Goal: Task Accomplishment & Management: Manage account settings

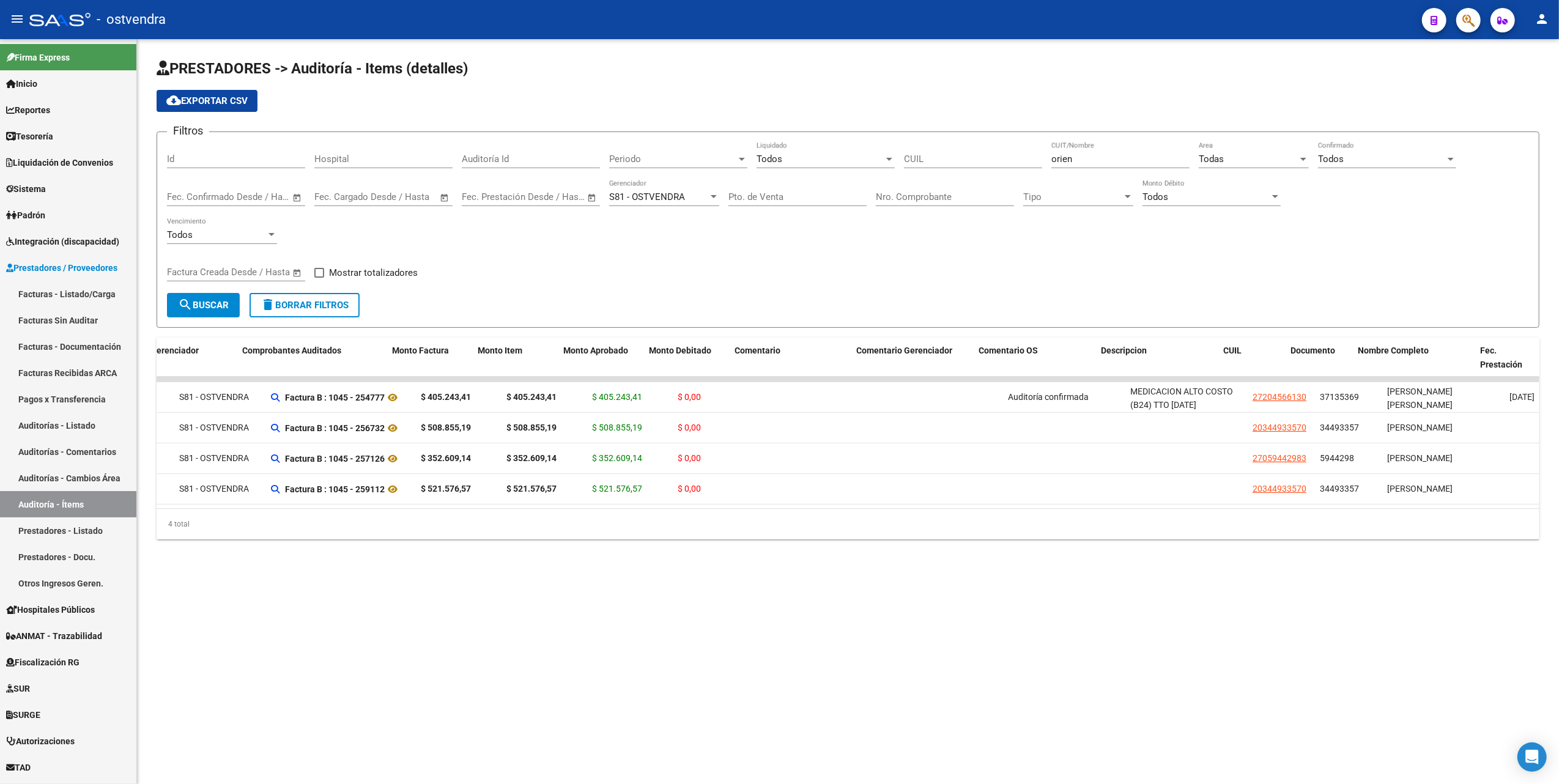
scroll to position [0, 280]
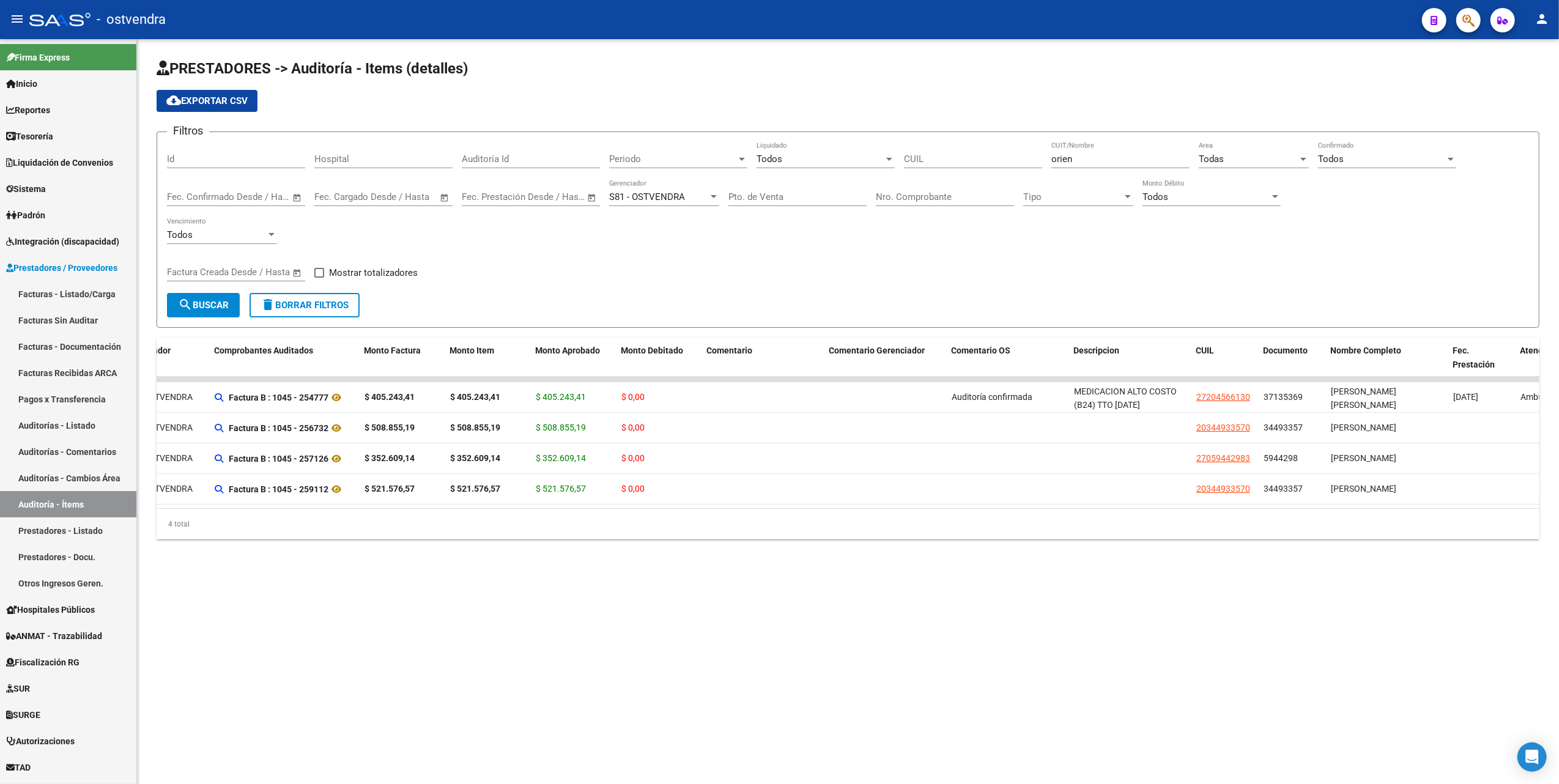
click at [592, 574] on div "PRESTADORES -> Auditoría - Items (detalles) cloud_download Exportar CSV Filtros…" at bounding box center [848, 308] width 1422 height 539
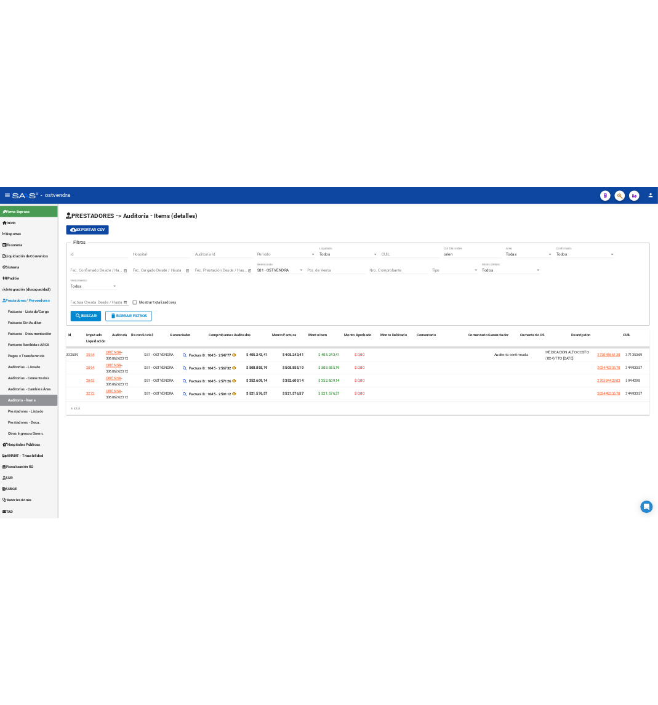
scroll to position [0, 0]
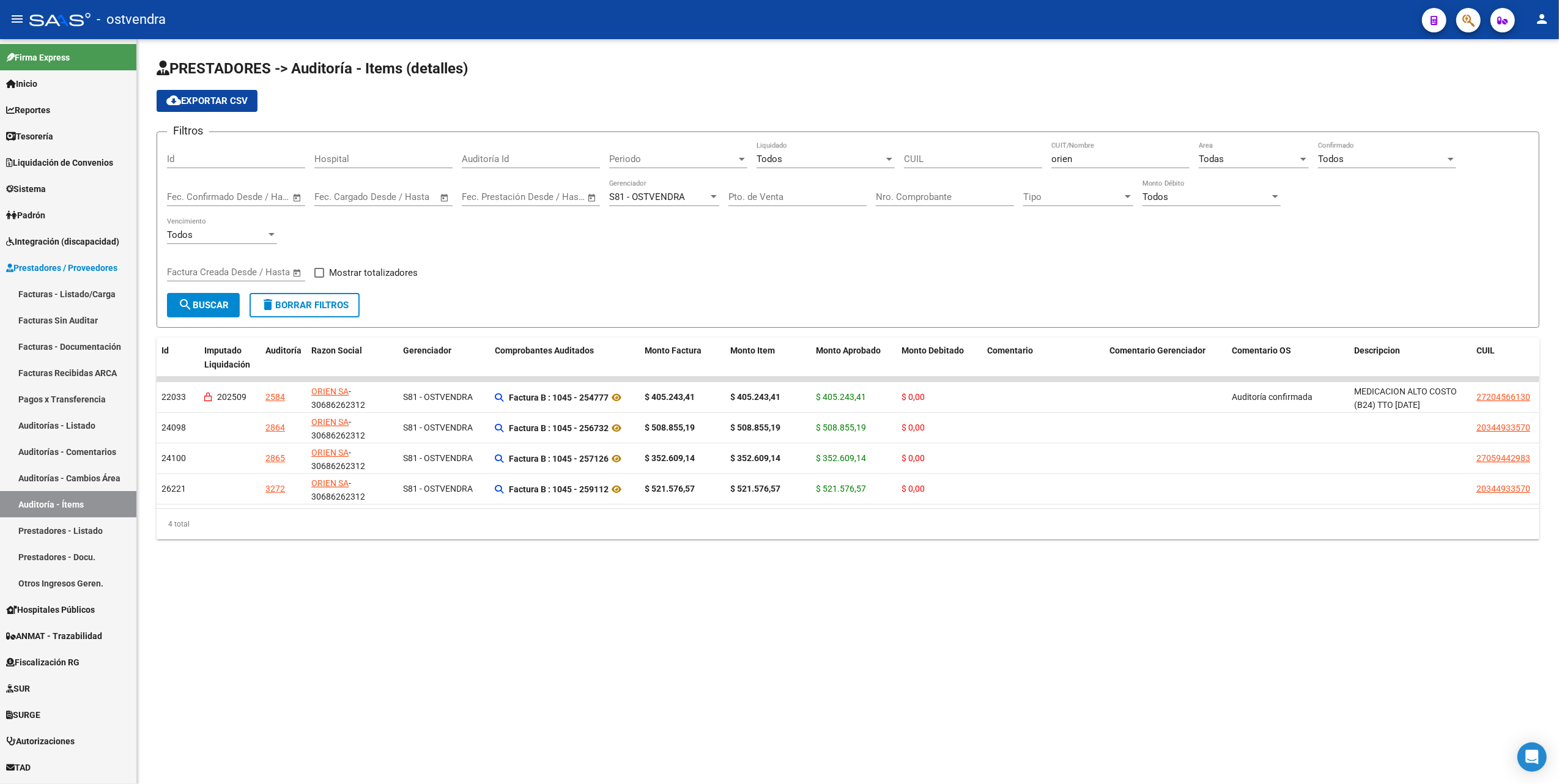
click at [753, 579] on div "PRESTADORES -> Auditoría - Items (detalles) cloud_download Exportar CSV Filtros…" at bounding box center [848, 308] width 1422 height 539
click at [903, 658] on mat-sidenav-content "PRESTADORES -> Auditoría - Items (detalles) cloud_download Exportar CSV Filtros…" at bounding box center [848, 411] width 1422 height 744
click at [1086, 152] on div "orien CUIT/Nombre" at bounding box center [1120, 155] width 138 height 26
type input "o"
click at [202, 304] on span "search Buscar" at bounding box center [203, 305] width 51 height 11
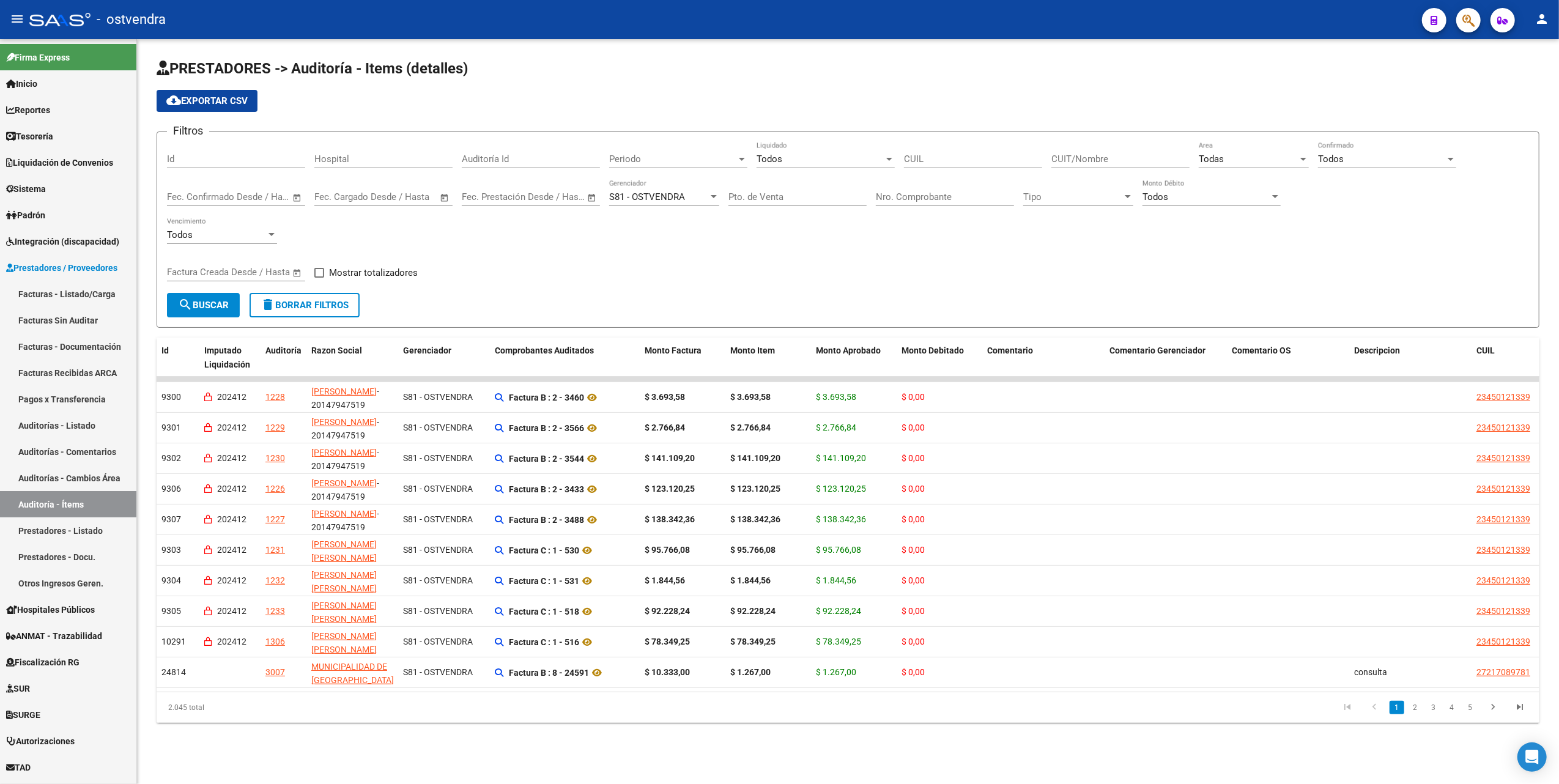
click at [1072, 154] on input "CUIT/Nombre" at bounding box center [1120, 159] width 138 height 11
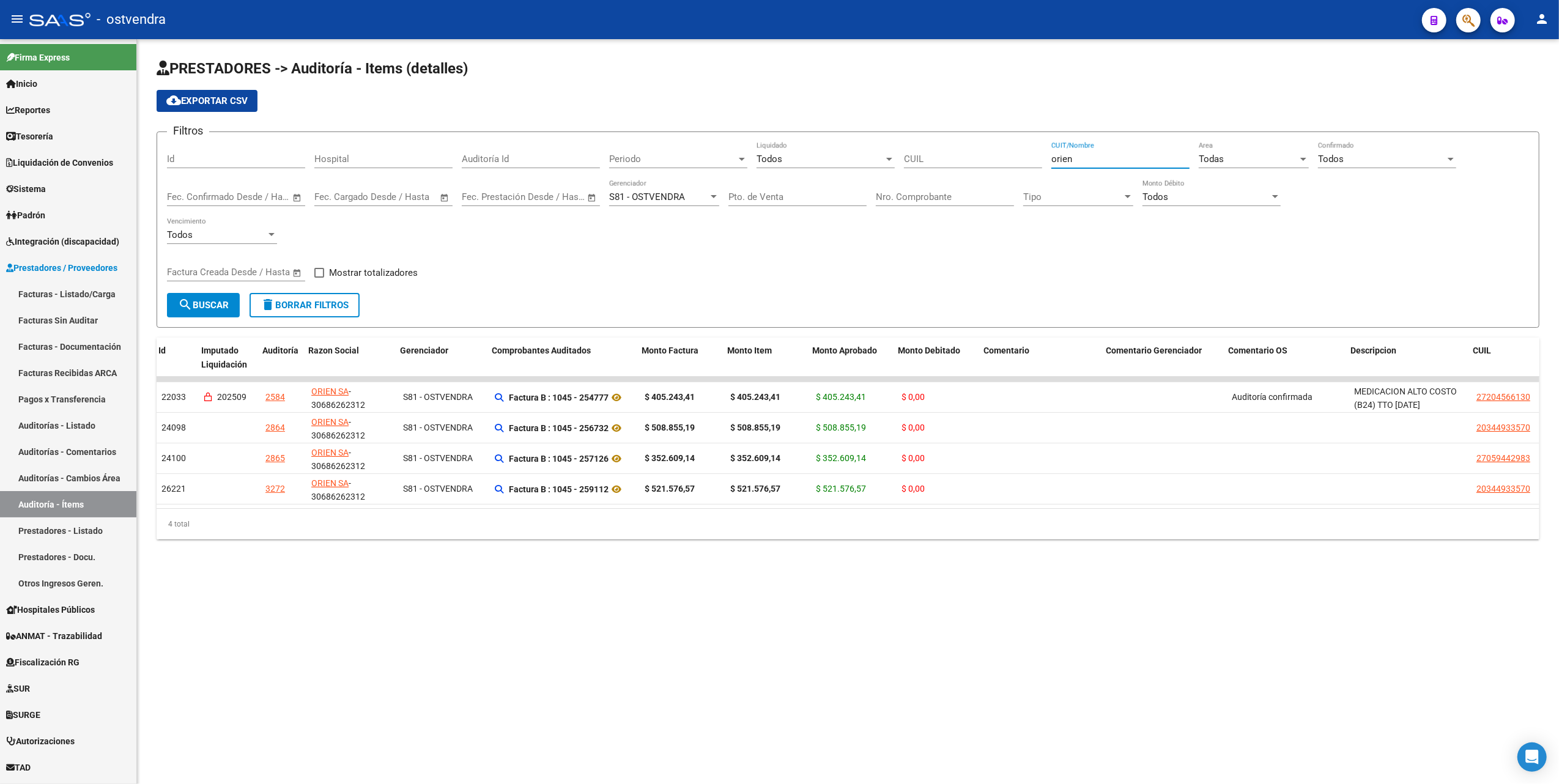
scroll to position [0, 173]
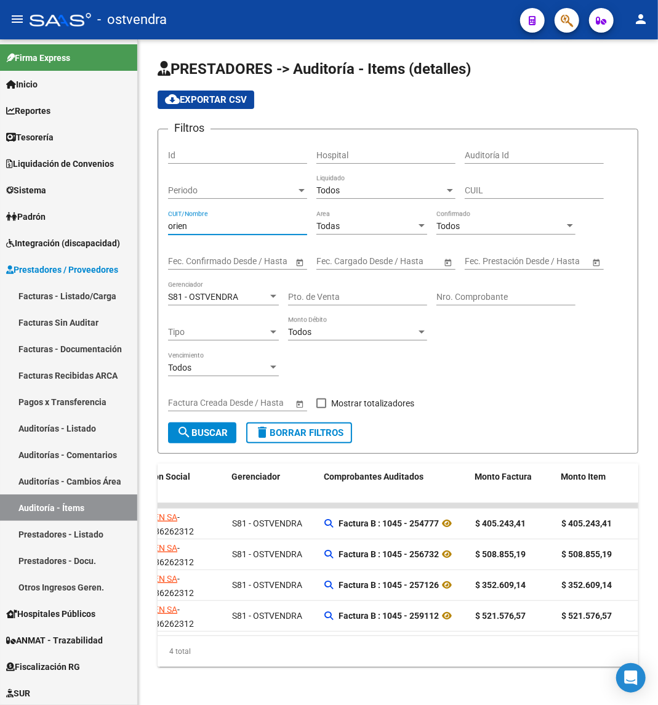
type input "orien"
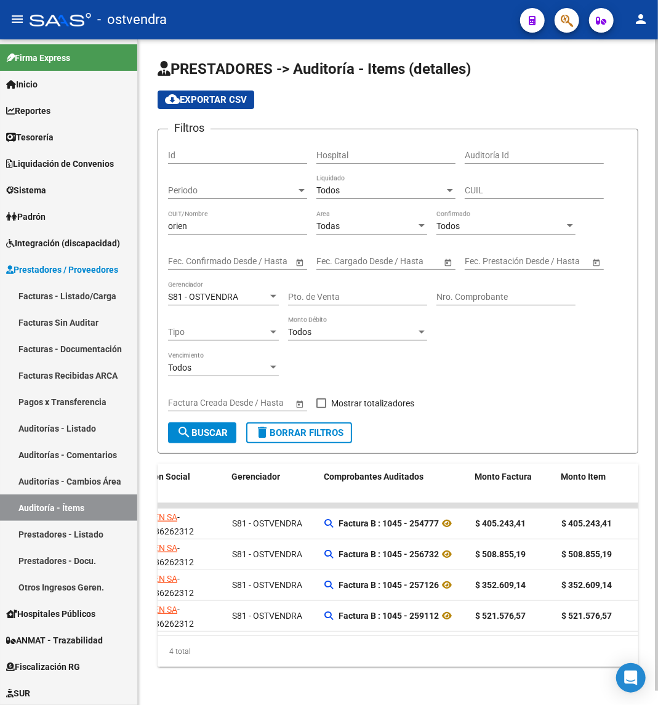
click at [567, 658] on div "4 total" at bounding box center [398, 651] width 481 height 31
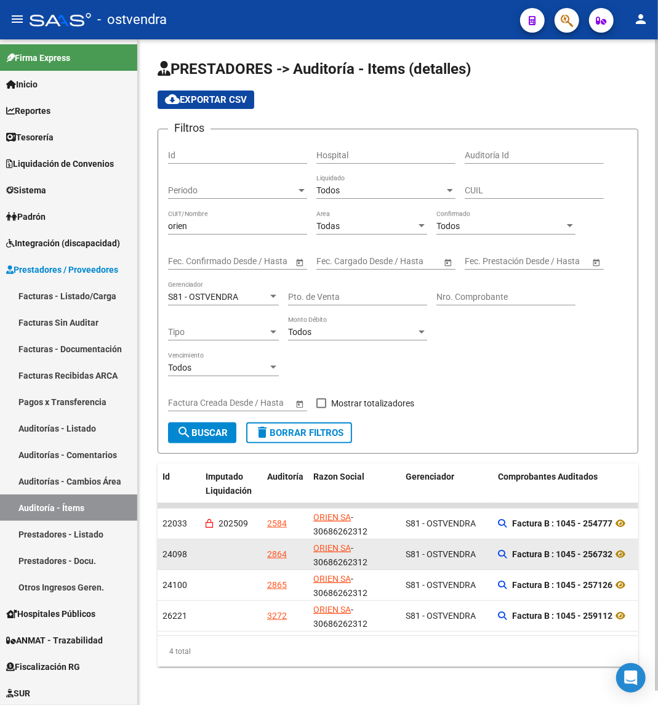
scroll to position [14, 0]
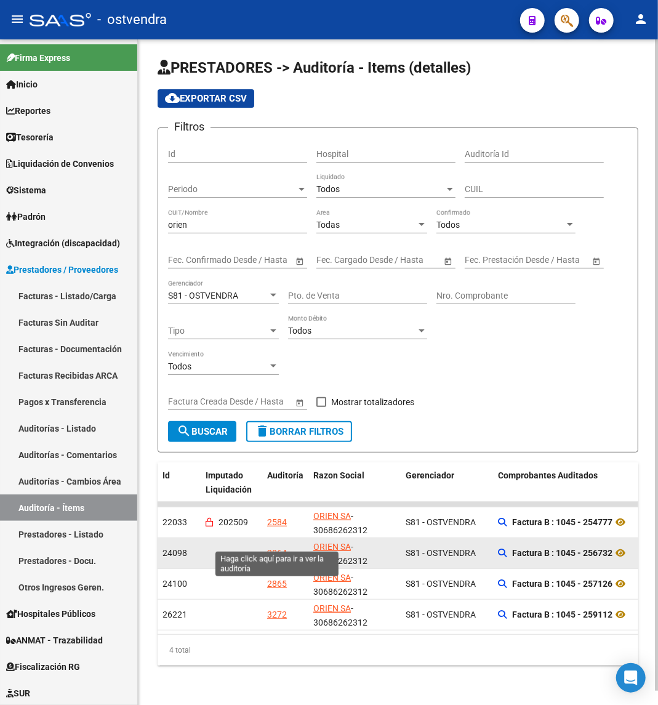
click at [277, 546] on div "2864" at bounding box center [277, 553] width 20 height 14
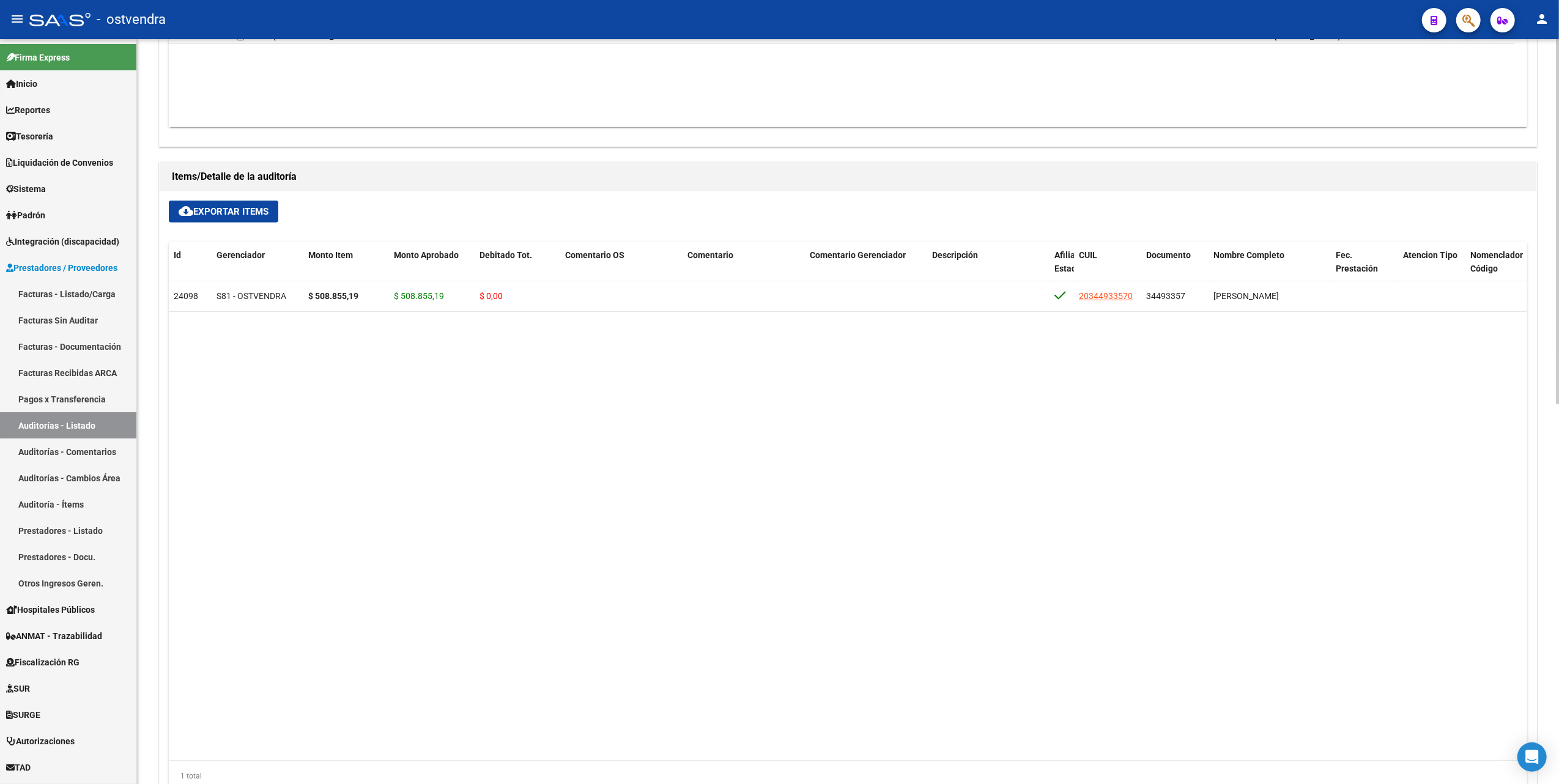
scroll to position [776, 0]
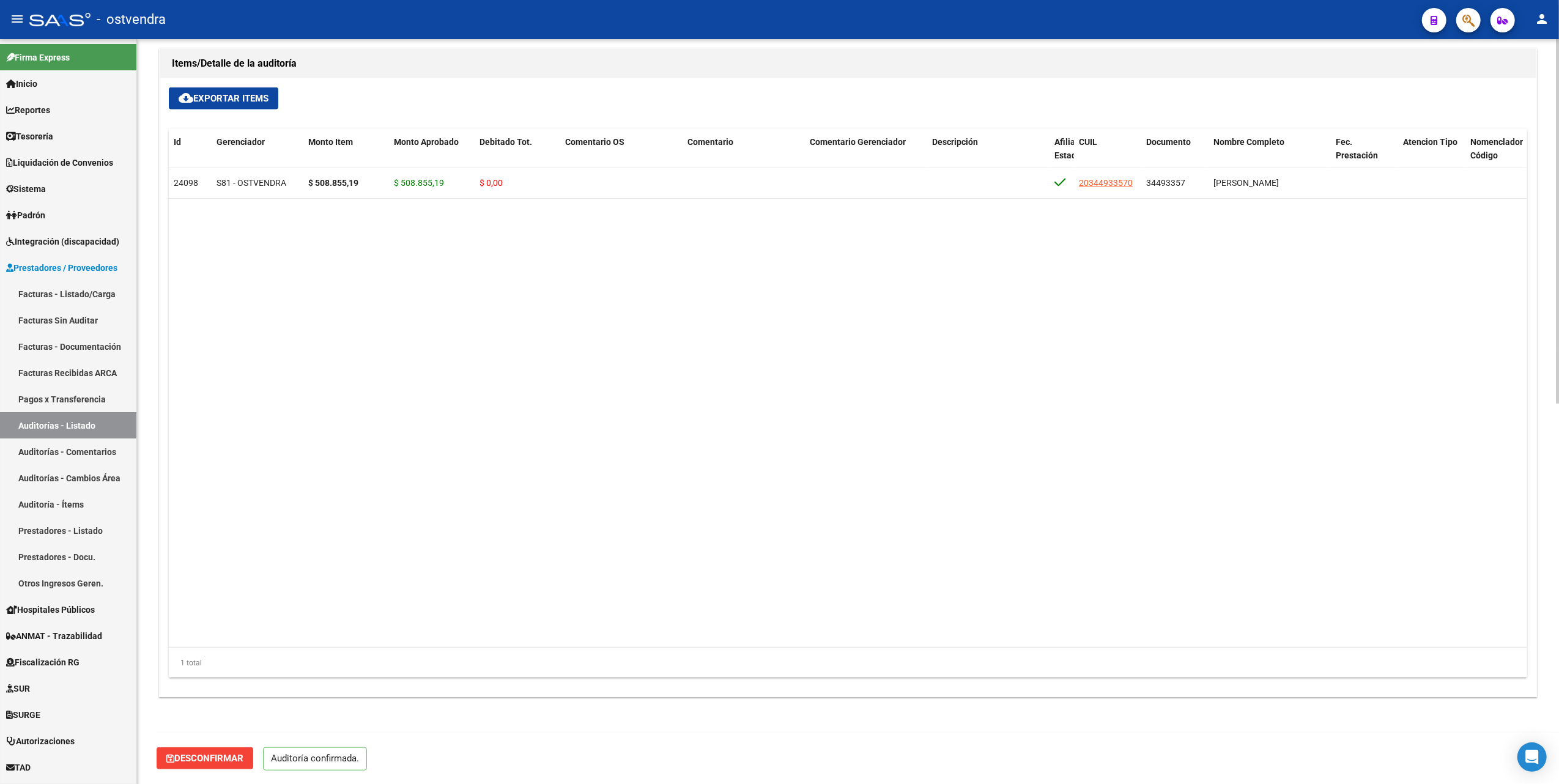
click at [280, 467] on datatable-body "24098 S81 - OSTVENDRA $ 508.855,19 $ 508.855,19 $ 0,00 20344933570 34493357 [PE…" at bounding box center [847, 407] width 1357 height 479
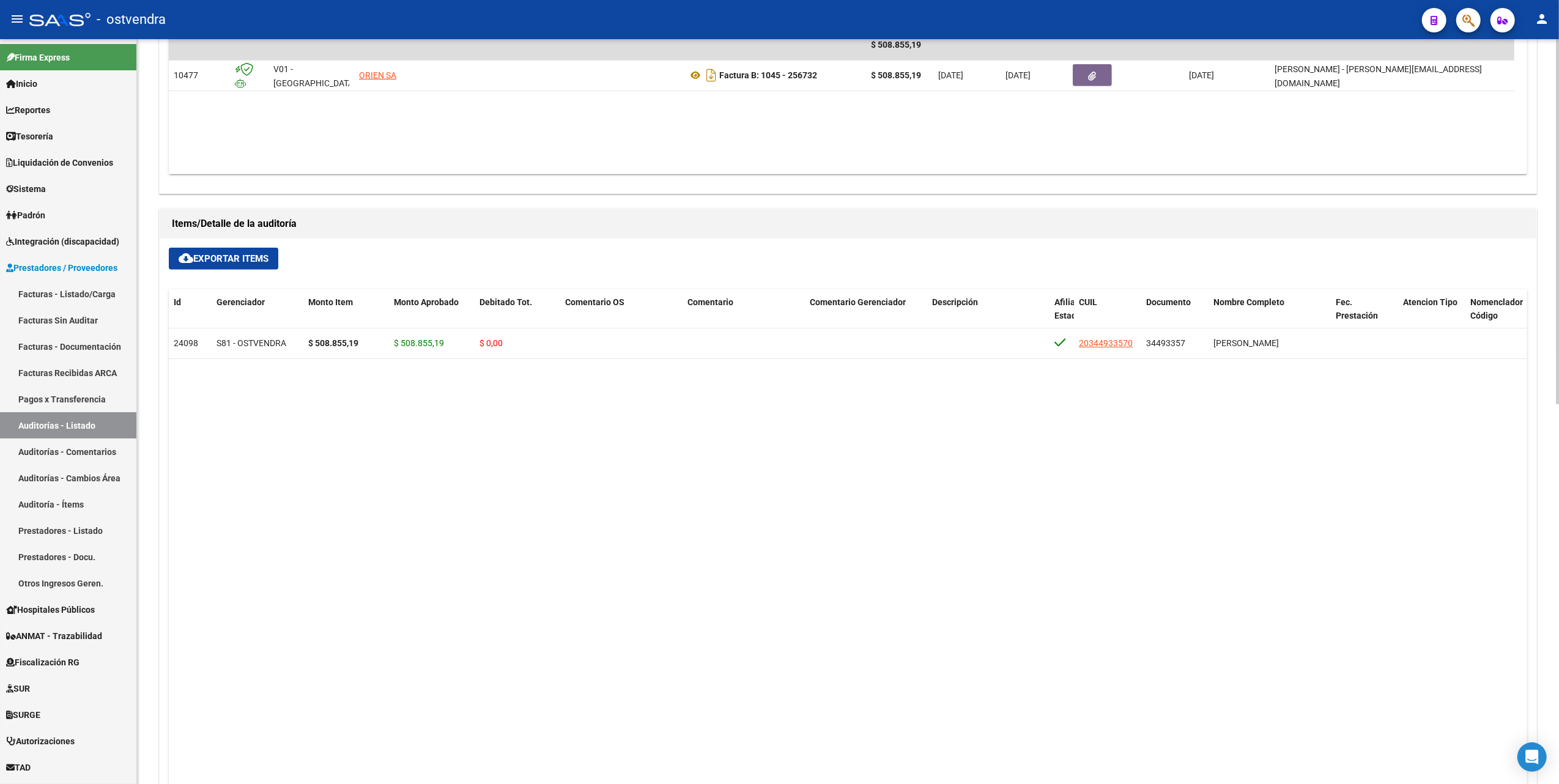
scroll to position [613, 0]
click at [591, 306] on span "Comentario OS" at bounding box center [595, 303] width 60 height 10
click at [630, 304] on span at bounding box center [628, 303] width 7 height 9
click at [629, 304] on span at bounding box center [628, 303] width 7 height 9
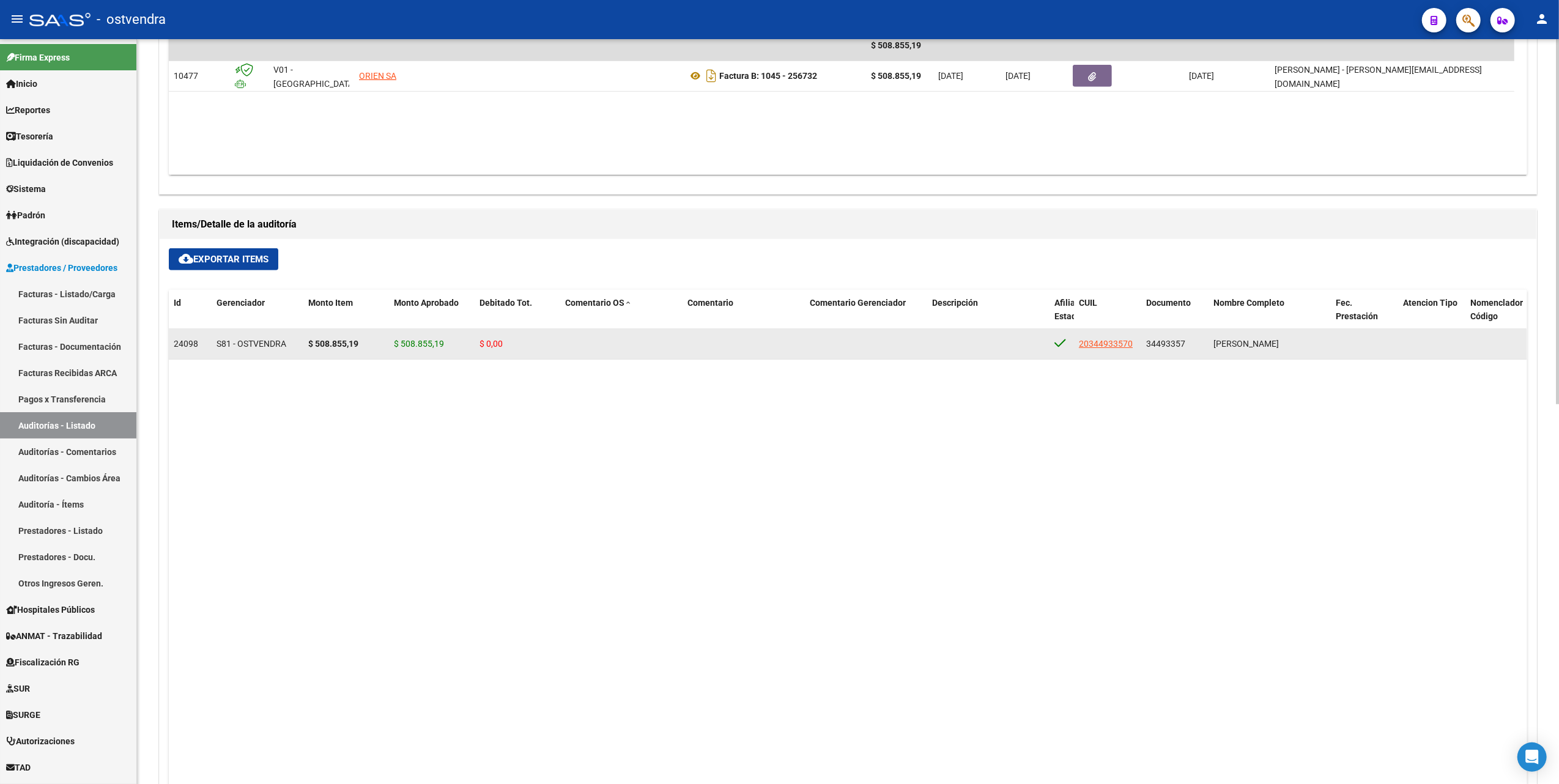
drag, startPoint x: 772, startPoint y: 423, endPoint x: 1058, endPoint y: 352, distance: 294.7
click at [774, 423] on datatable-body "24098 S81 - OSTVENDRA $ 508.855,19 $ 508.855,19 $ 0,00 20344933570 34493357 [PE…" at bounding box center [847, 568] width 1357 height 479
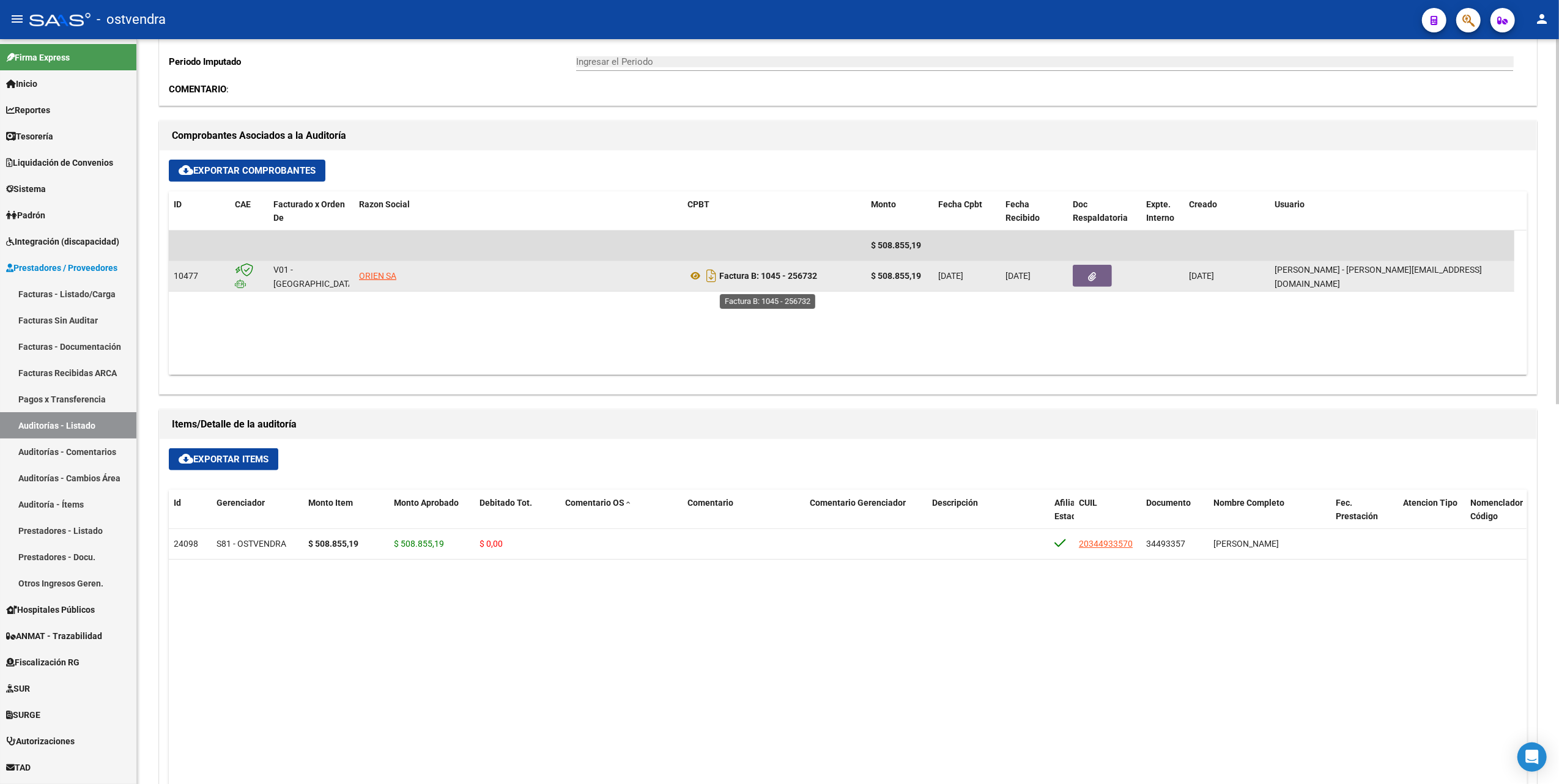
scroll to position [407, 0]
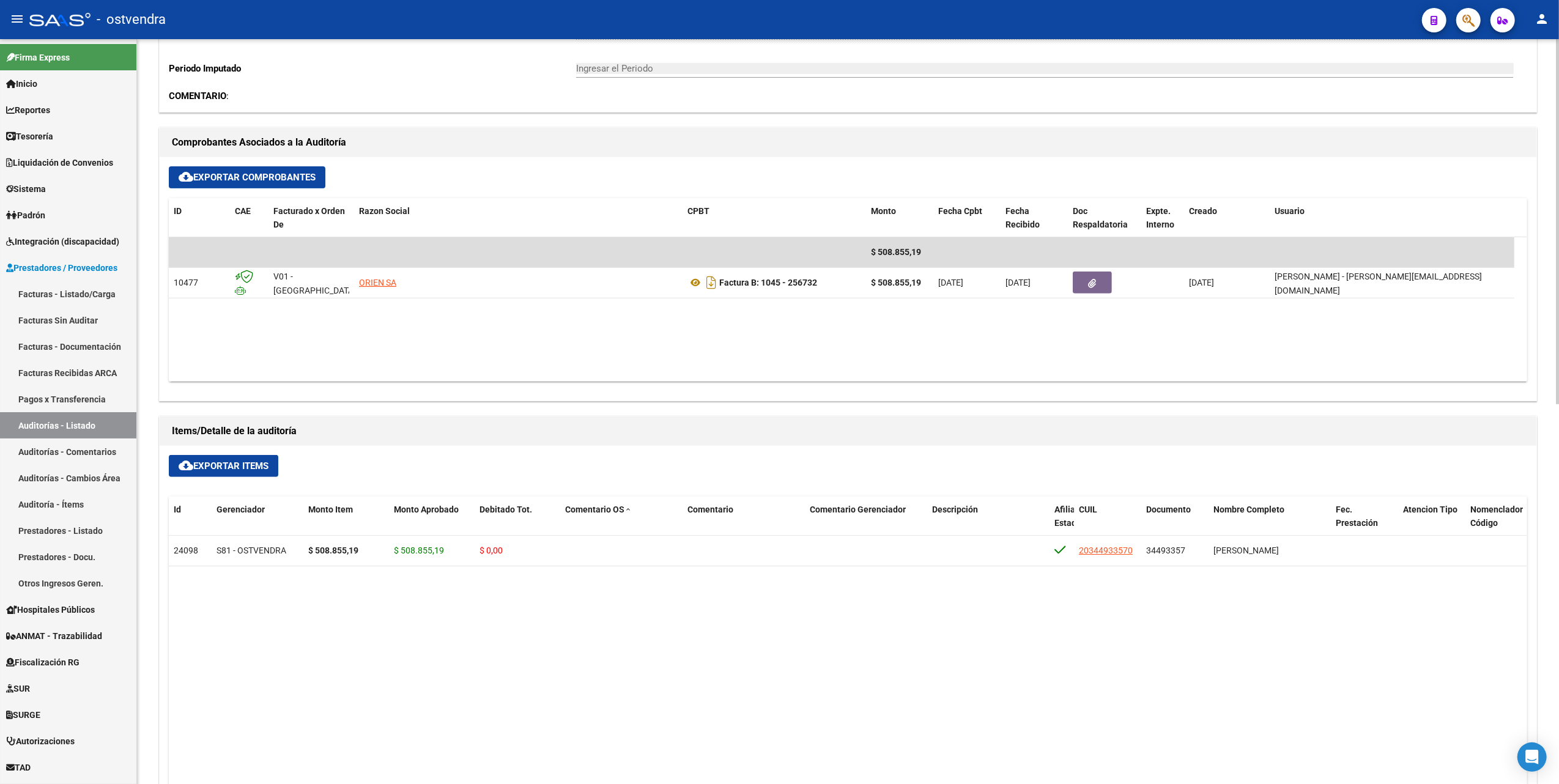
drag, startPoint x: 1175, startPoint y: 644, endPoint x: 1213, endPoint y: 636, distance: 38.8
click at [1178, 644] on datatable-body "24098 S81 - OSTVENDRA $ 508.855,19 $ 508.855,19 $ 0,00 20344933570 34493357 [PE…" at bounding box center [847, 775] width 1357 height 479
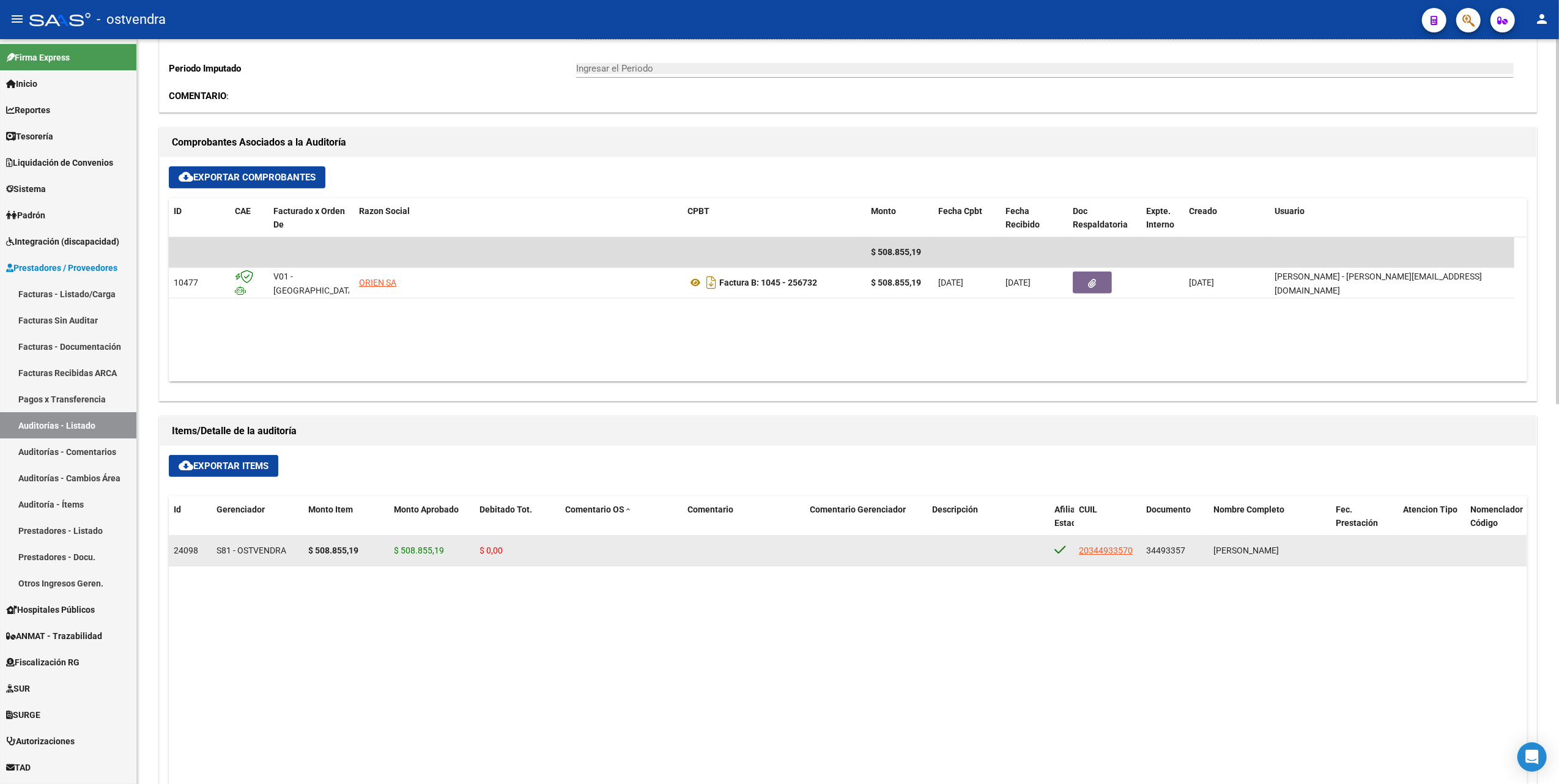
click at [181, 553] on span "24098" at bounding box center [186, 550] width 25 height 10
click at [223, 551] on span "S81 - OSTVENDRA" at bounding box center [251, 550] width 70 height 10
click at [279, 548] on span "S81 - OSTVENDRA" at bounding box center [251, 550] width 70 height 10
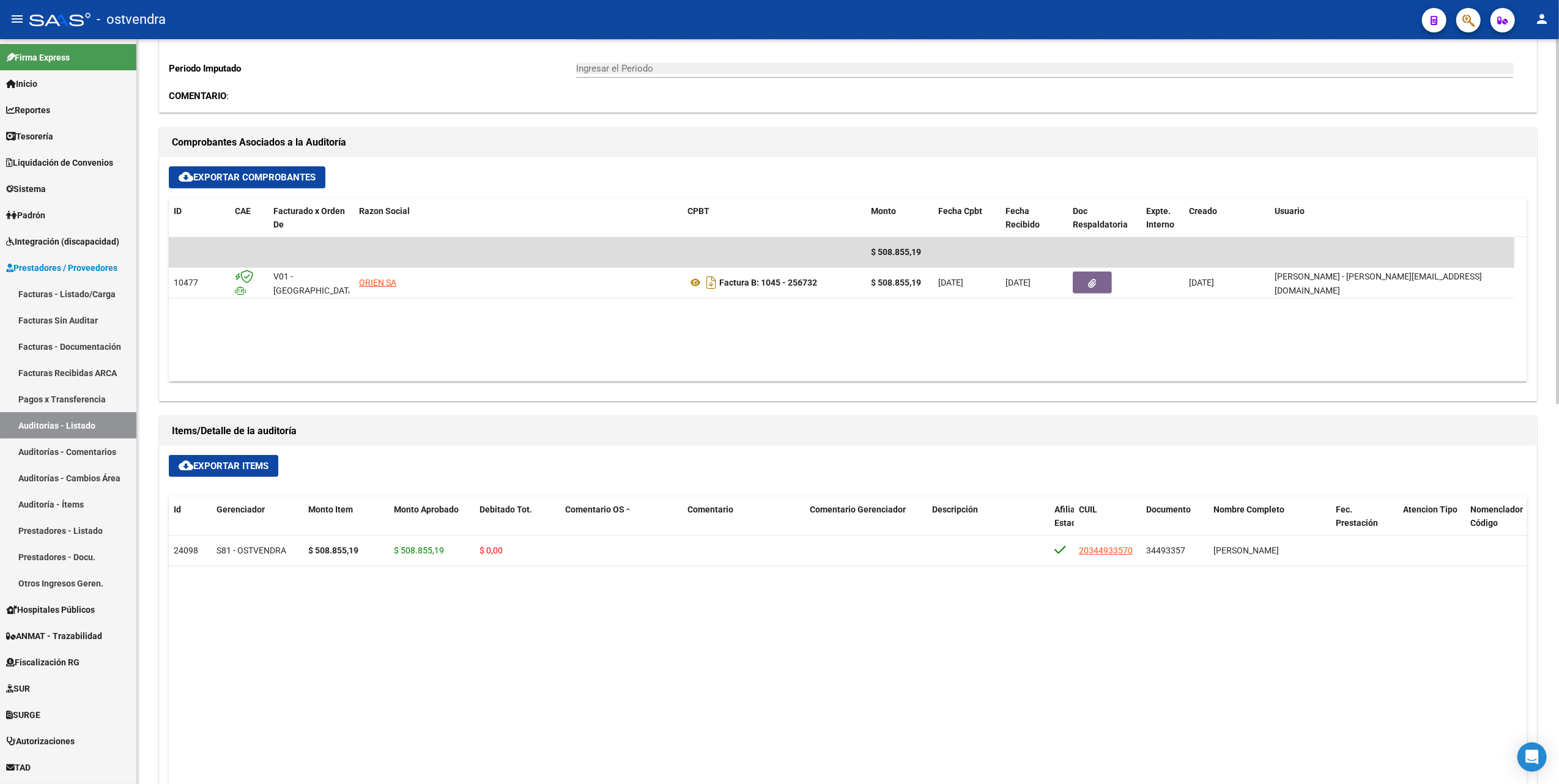
click at [521, 628] on datatable-body "24098 S81 - OSTVENDRA $ 508.855,19 $ 508.855,19 $ 0,00 20344933570 34493357 [PE…" at bounding box center [847, 775] width 1357 height 479
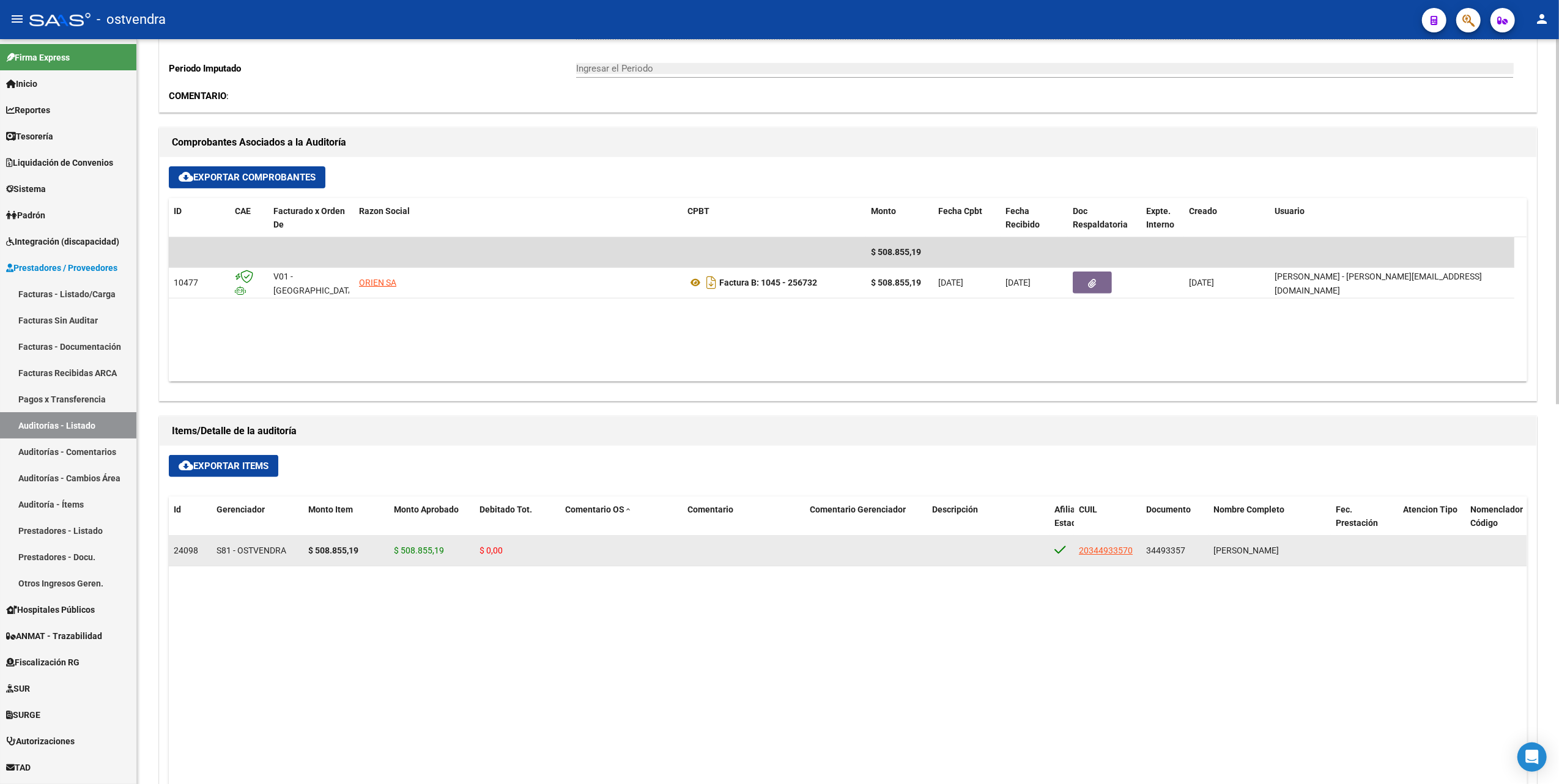
click at [623, 560] on datatable-body-cell at bounding box center [621, 551] width 122 height 30
click at [486, 558] on div "$ 0,00" at bounding box center [517, 551] width 75 height 14
click at [1118, 547] on span "20344933570" at bounding box center [1105, 550] width 54 height 10
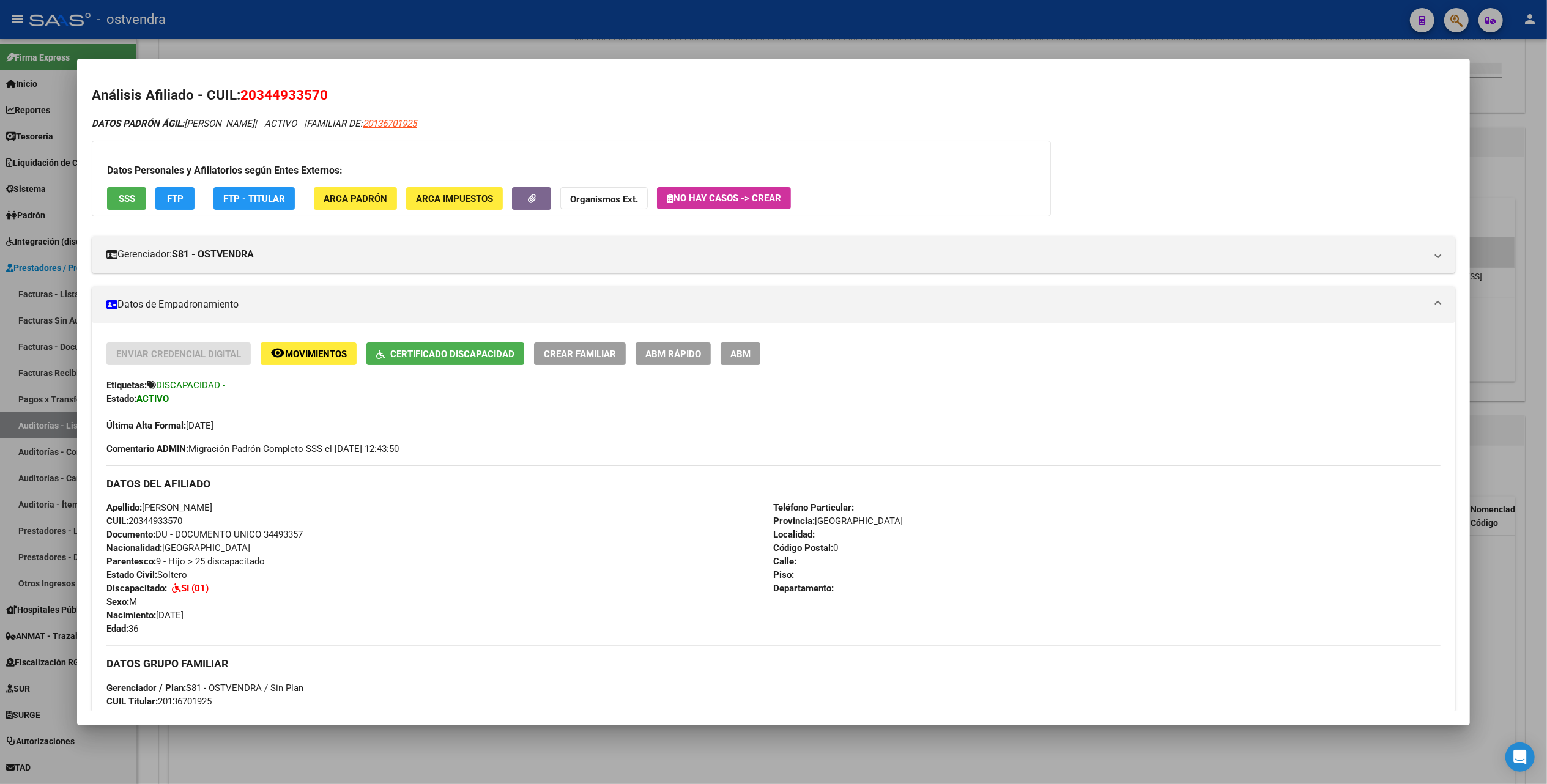
click at [1540, 80] on div at bounding box center [774, 392] width 1547 height 784
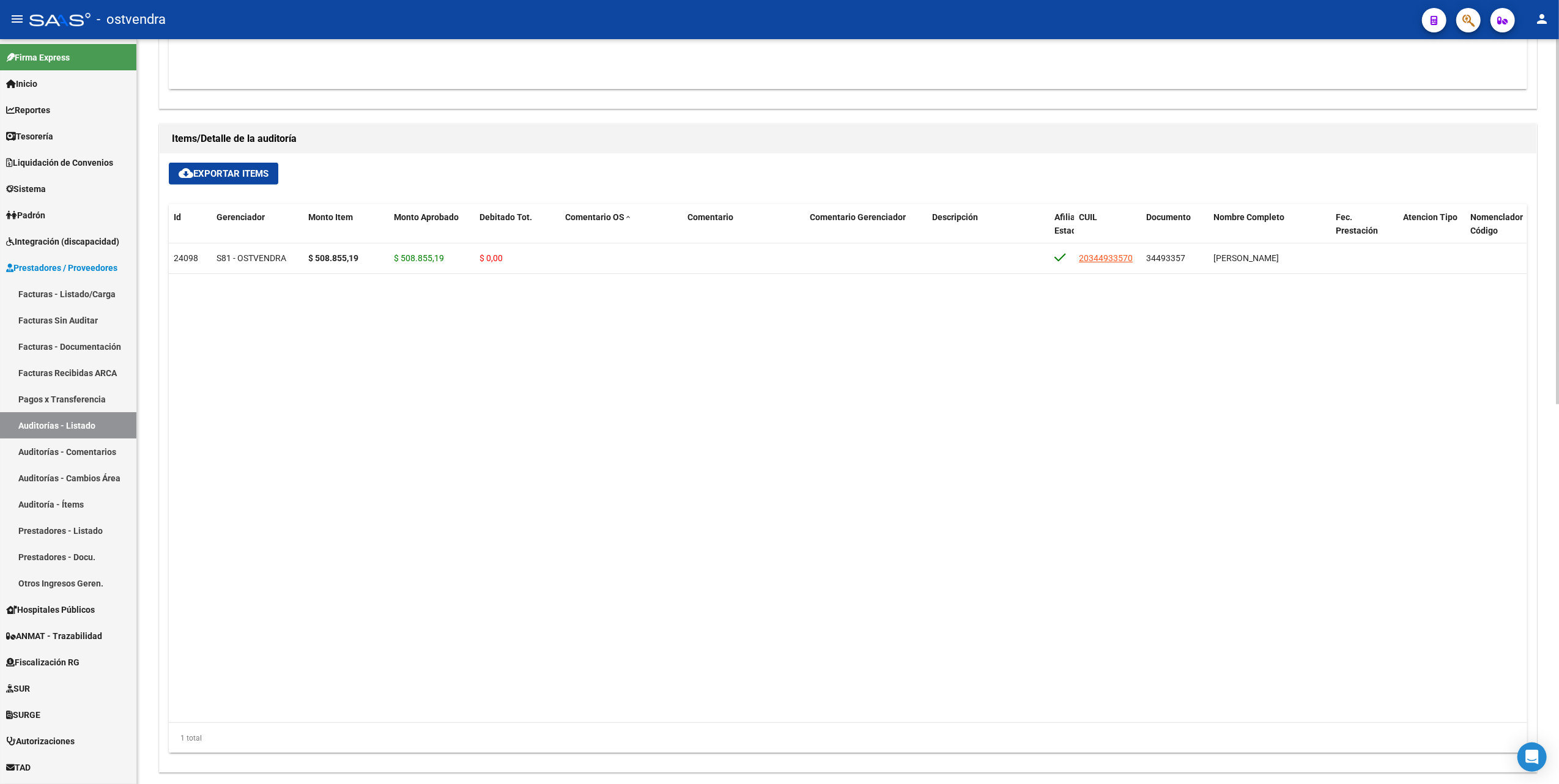
scroll to position [733, 0]
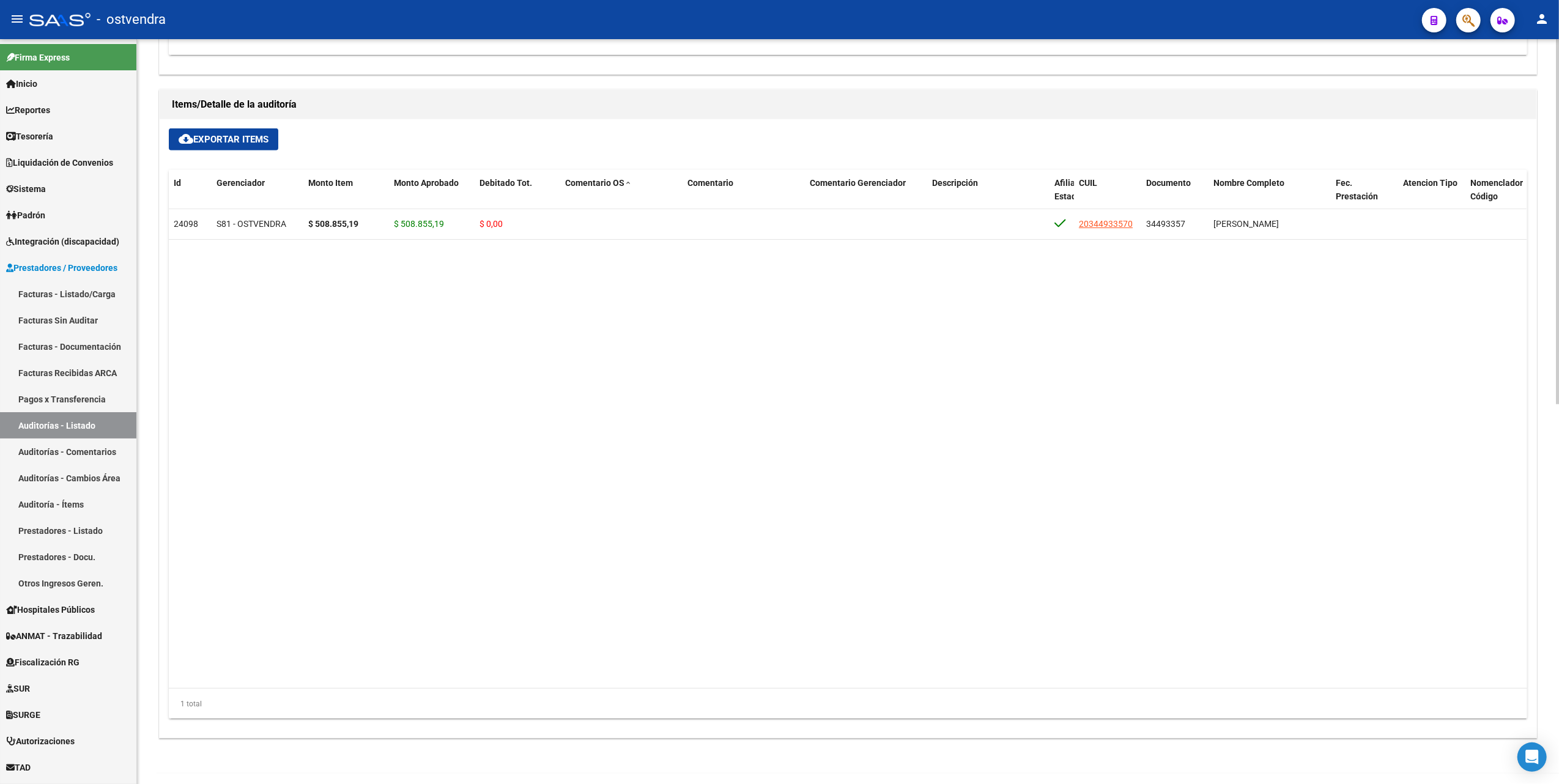
click at [317, 459] on datatable-body "24098 S81 - OSTVENDRA $ 508.855,19 $ 508.855,19 $ 0,00 20344933570 34493357 [PE…" at bounding box center [847, 449] width 1357 height 479
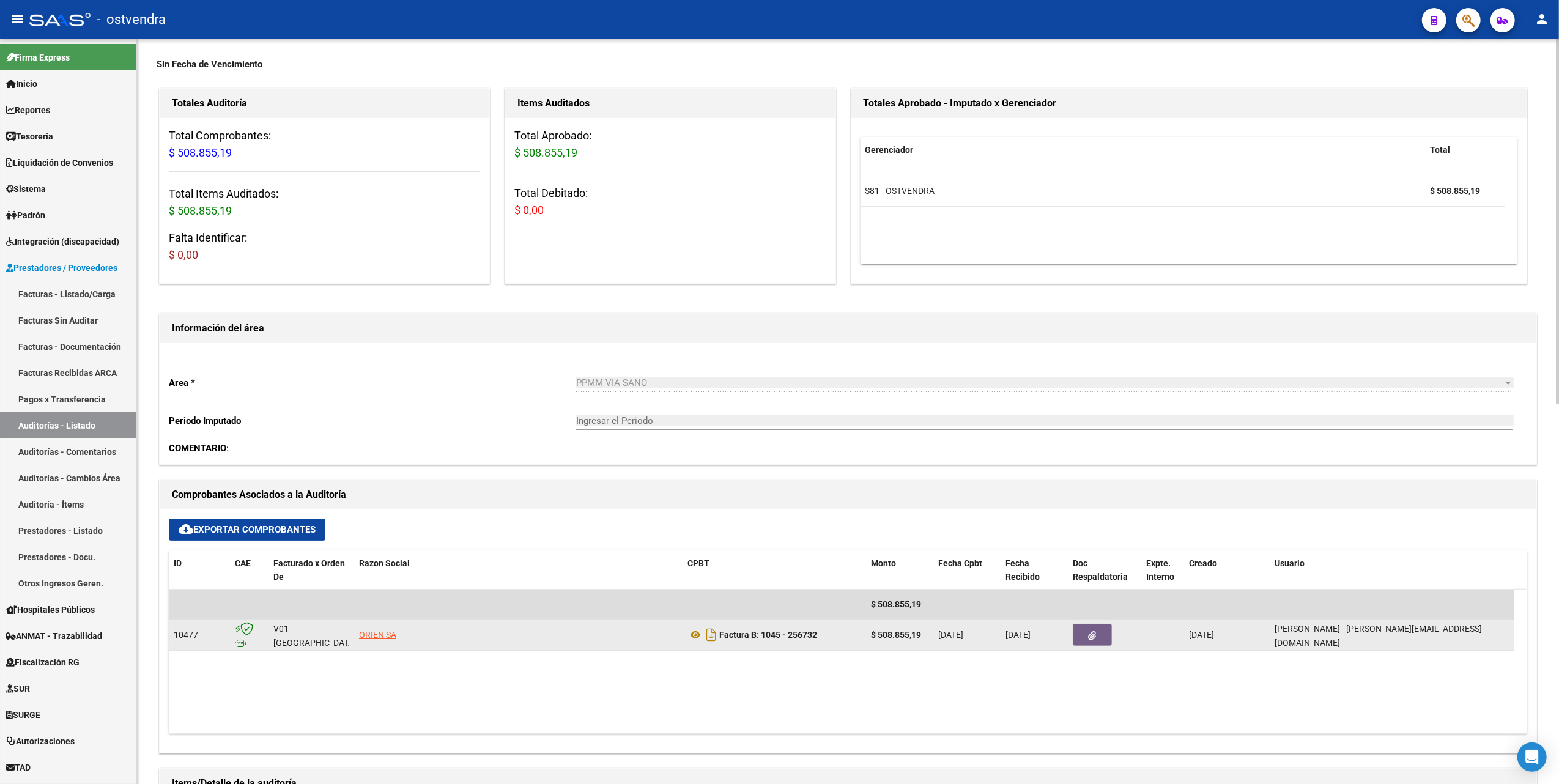
scroll to position [81, 0]
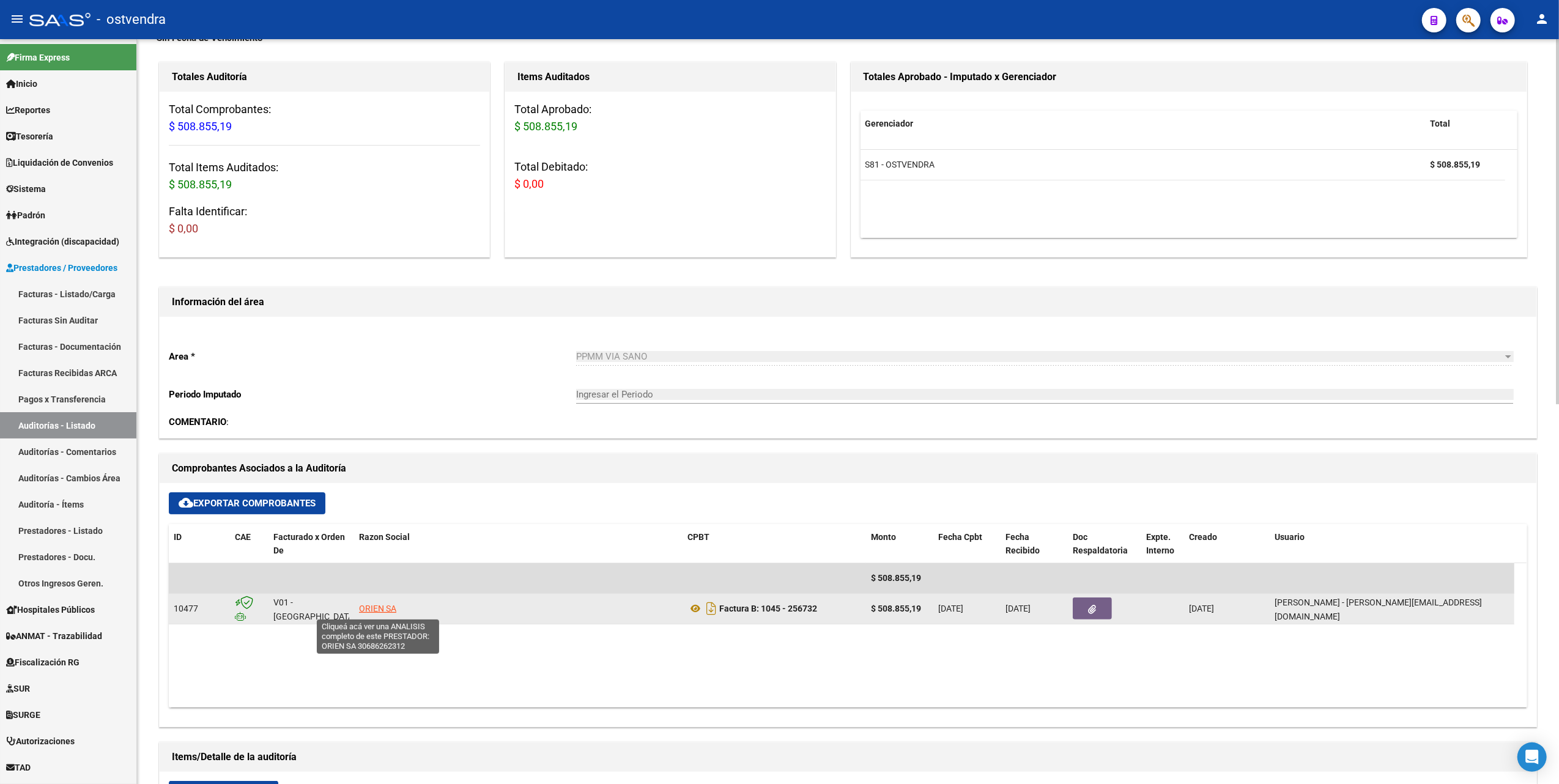
click at [384, 609] on span "ORIEN SA" at bounding box center [378, 608] width 38 height 10
type textarea "30686262312"
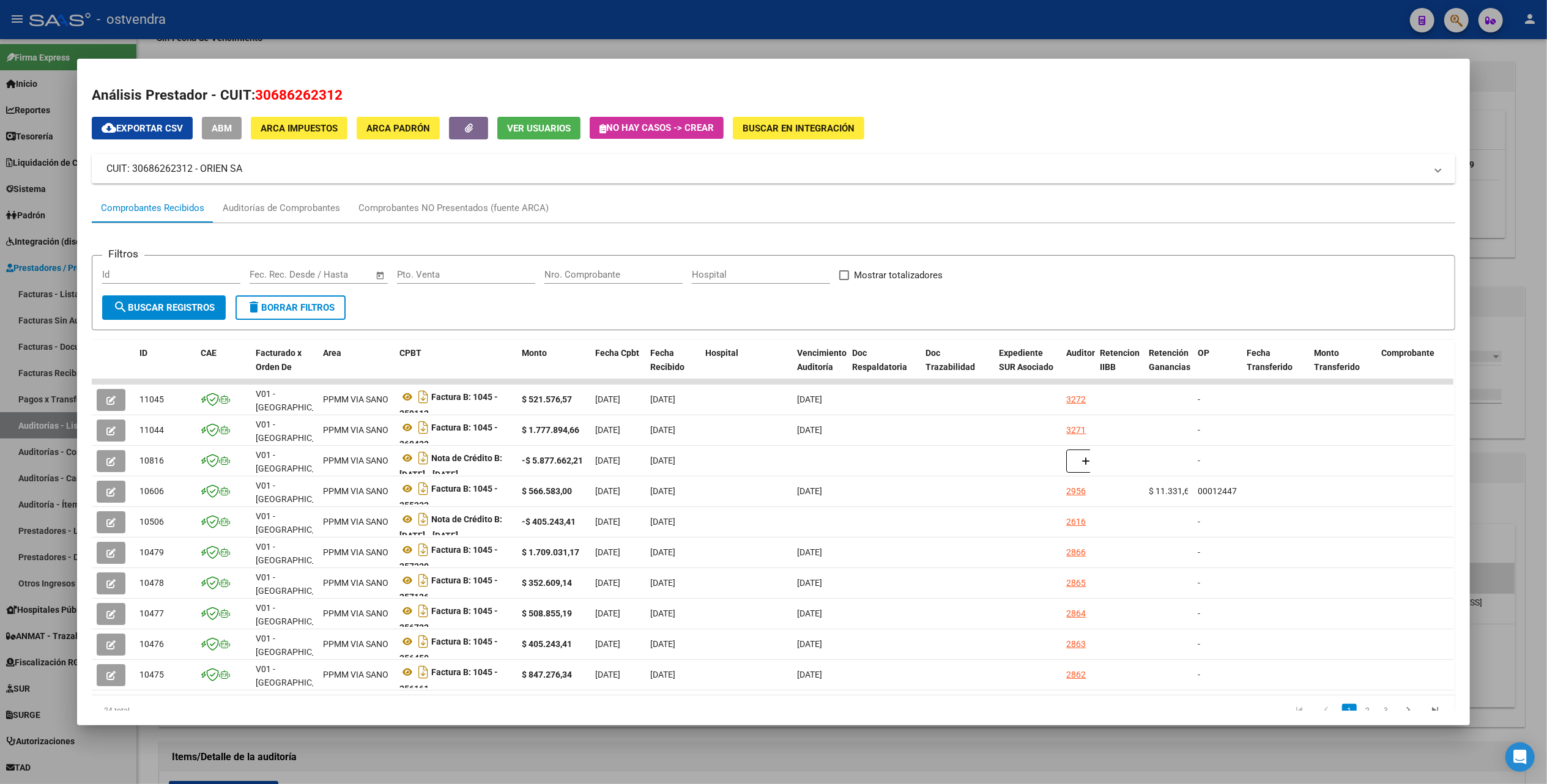
click at [1510, 108] on div at bounding box center [774, 392] width 1547 height 784
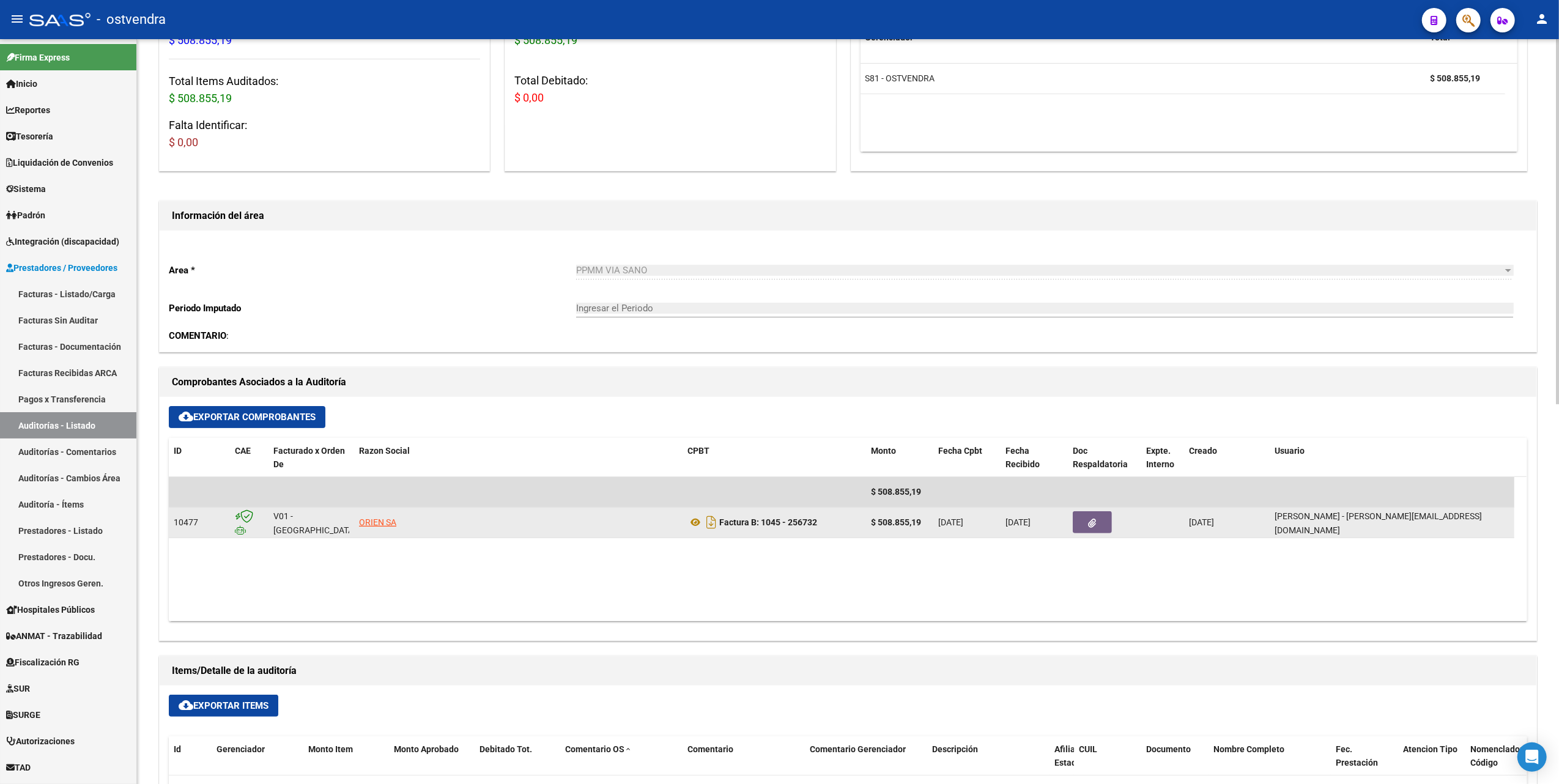
scroll to position [326, 0]
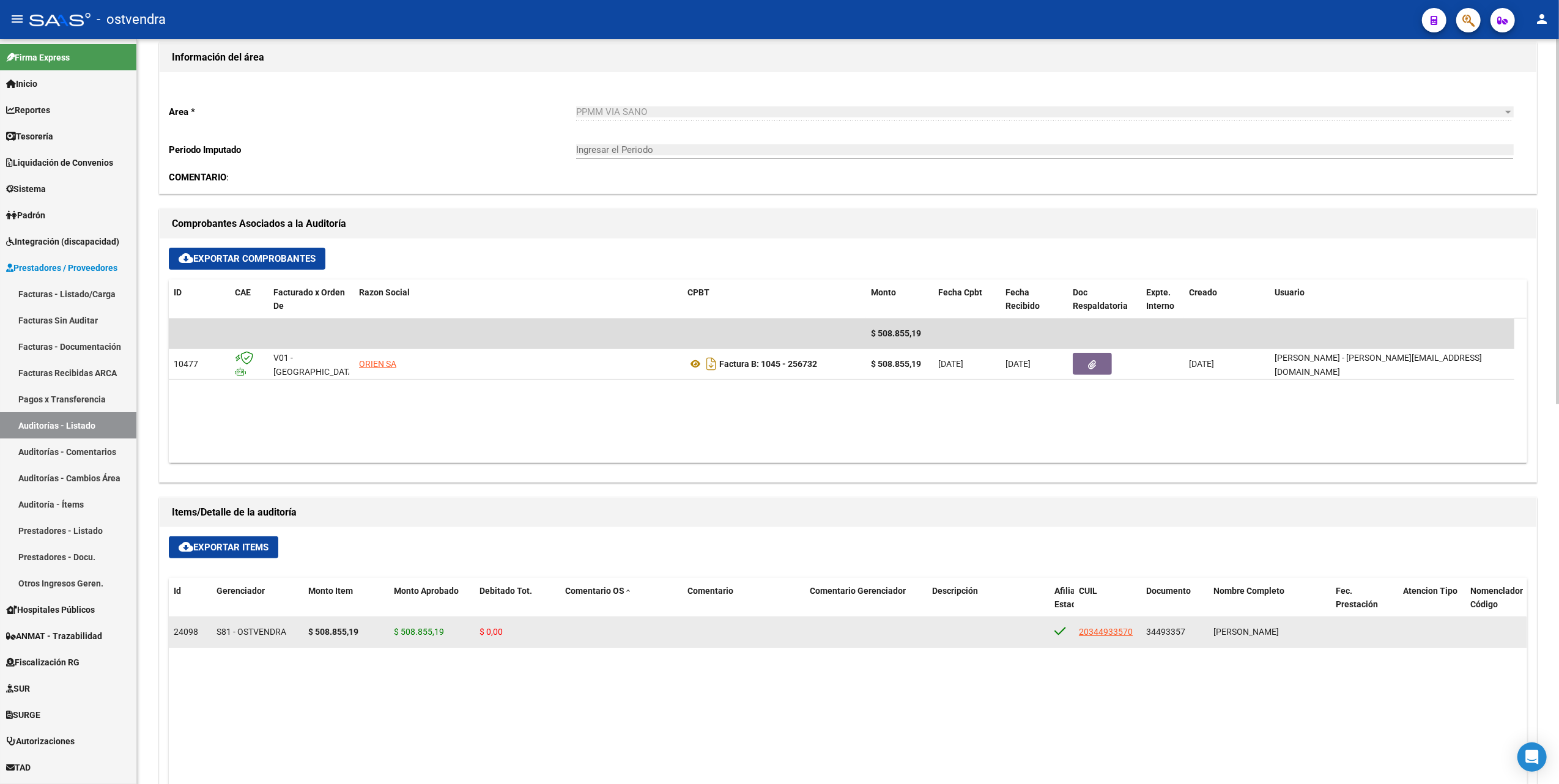
click at [228, 626] on div "S81 - OSTVENDRA" at bounding box center [257, 631] width 82 height 14
click at [182, 631] on span "24098" at bounding box center [186, 631] width 25 height 10
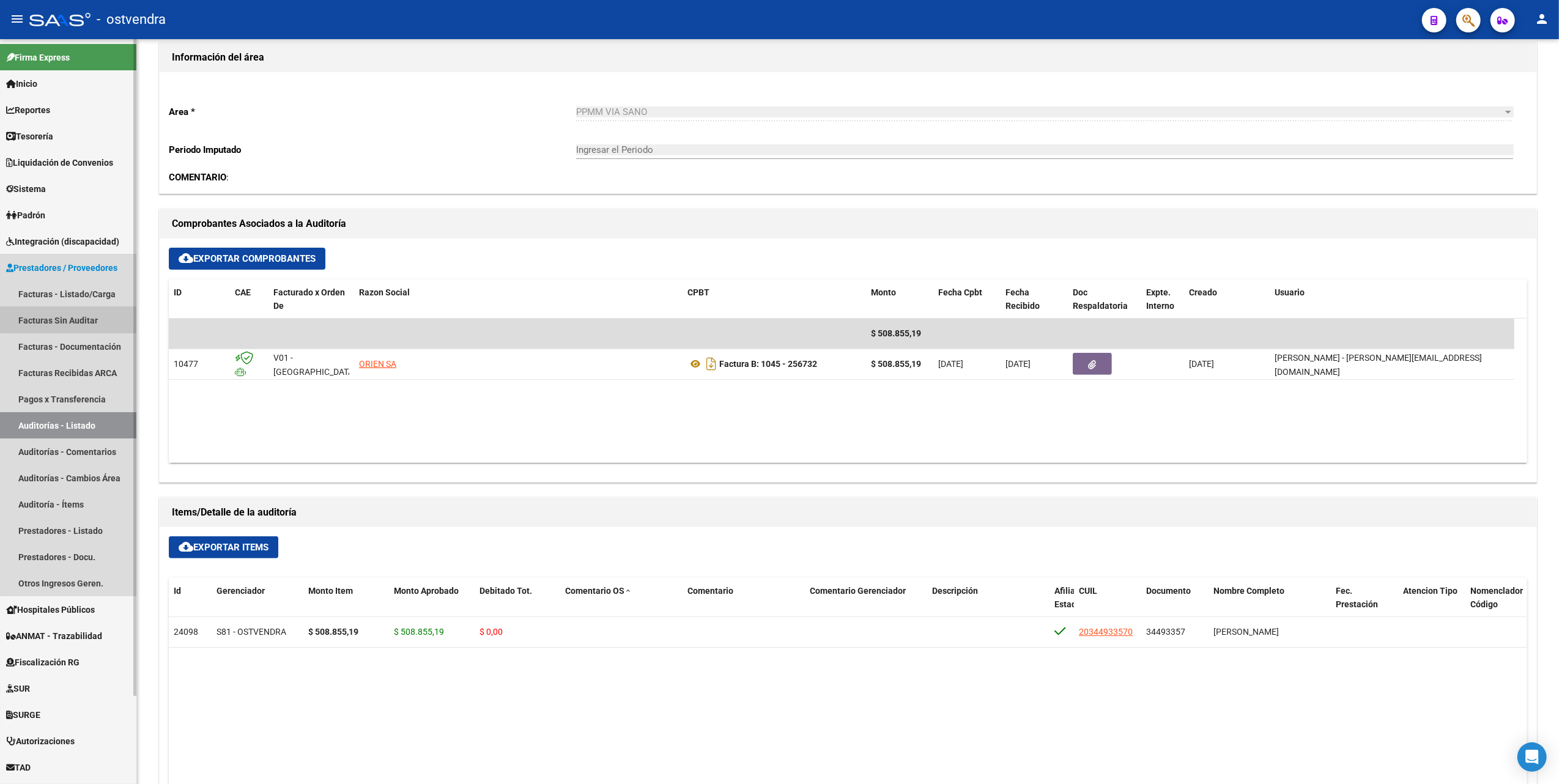
click at [78, 316] on link "Facturas Sin Auditar" at bounding box center [68, 320] width 136 height 26
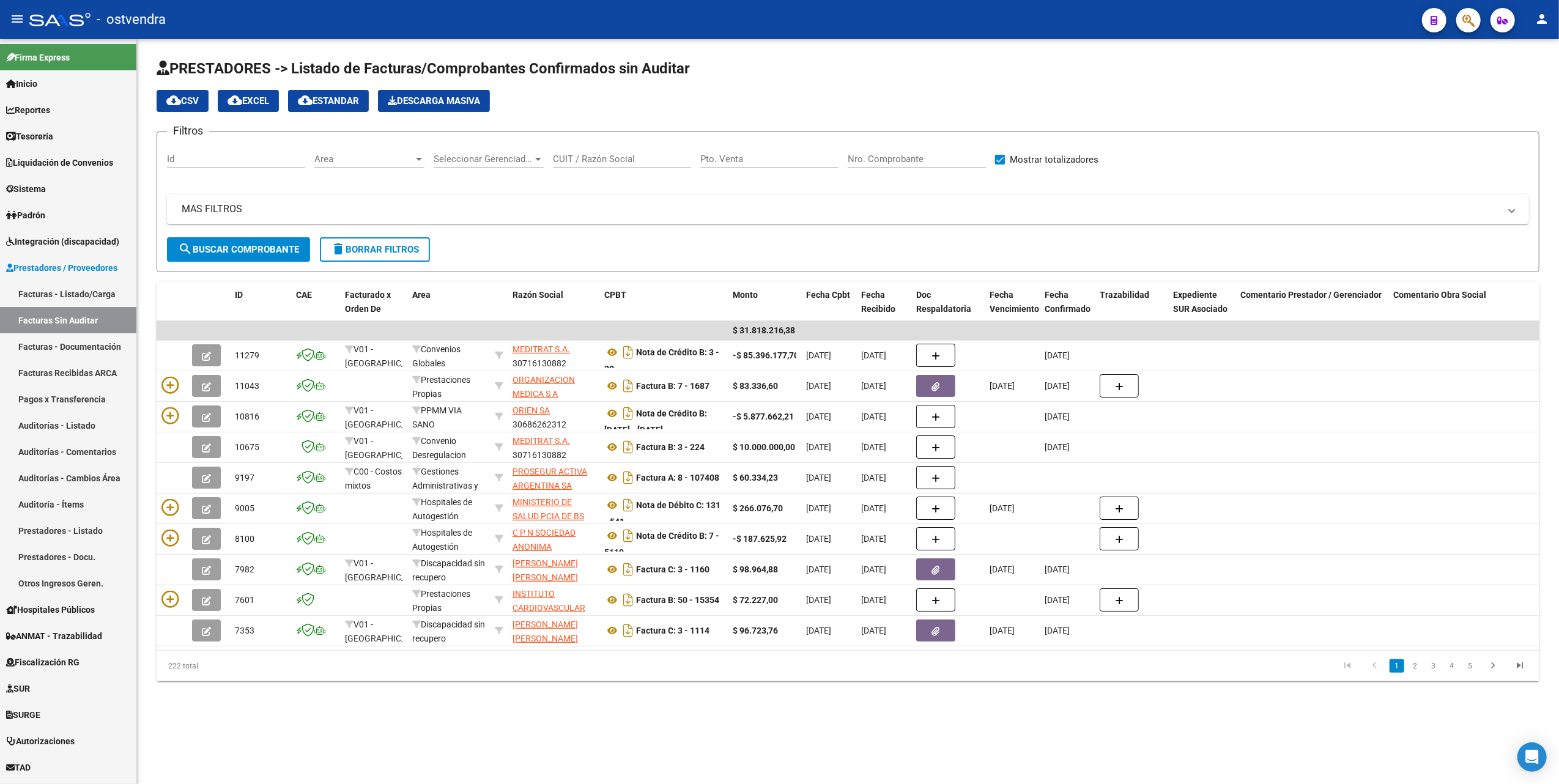
click at [245, 152] on div "Id" at bounding box center [235, 155] width 138 height 26
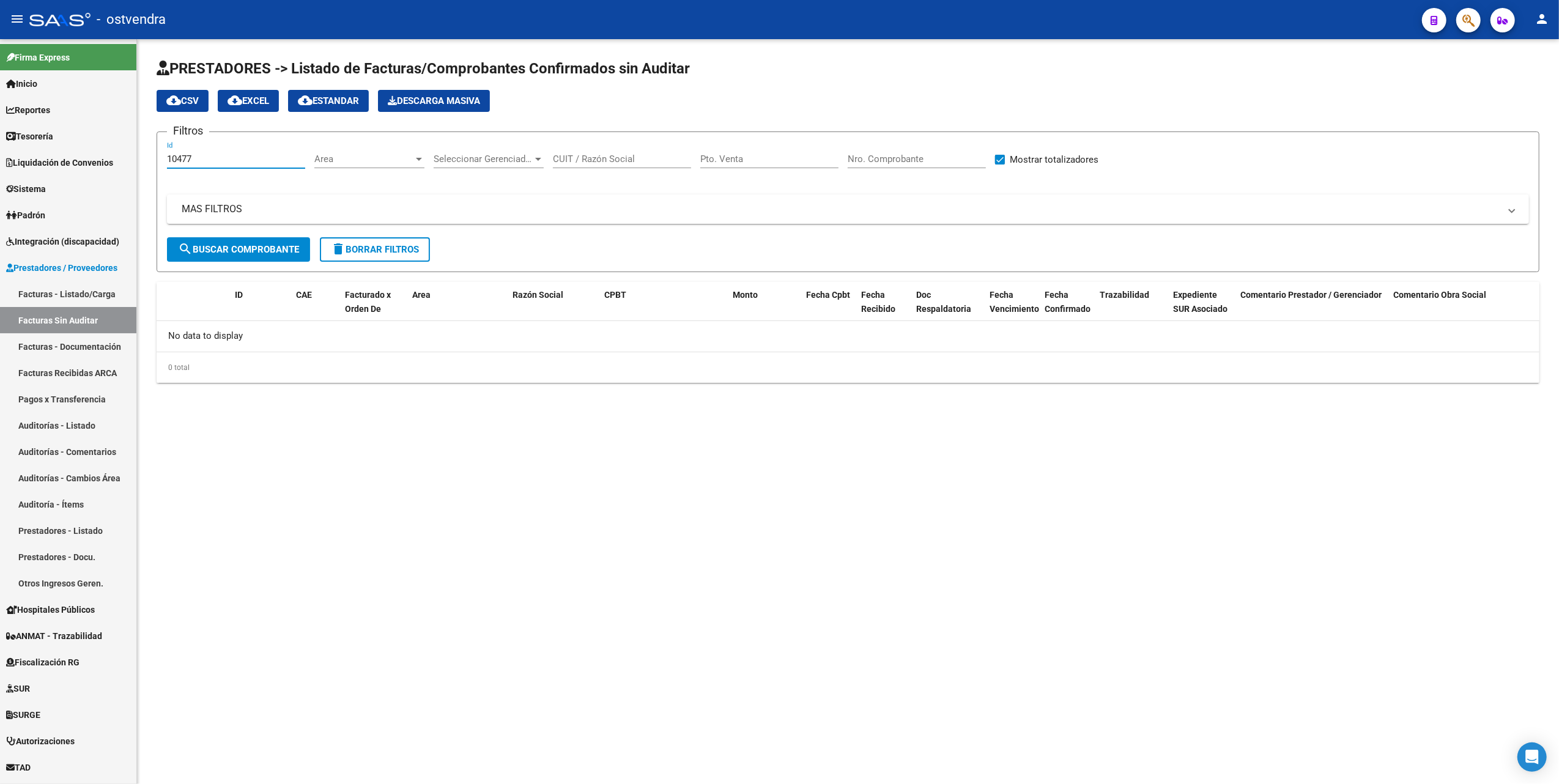
type input "10477"
click at [230, 244] on span "search Buscar Comprobante" at bounding box center [238, 249] width 121 height 11
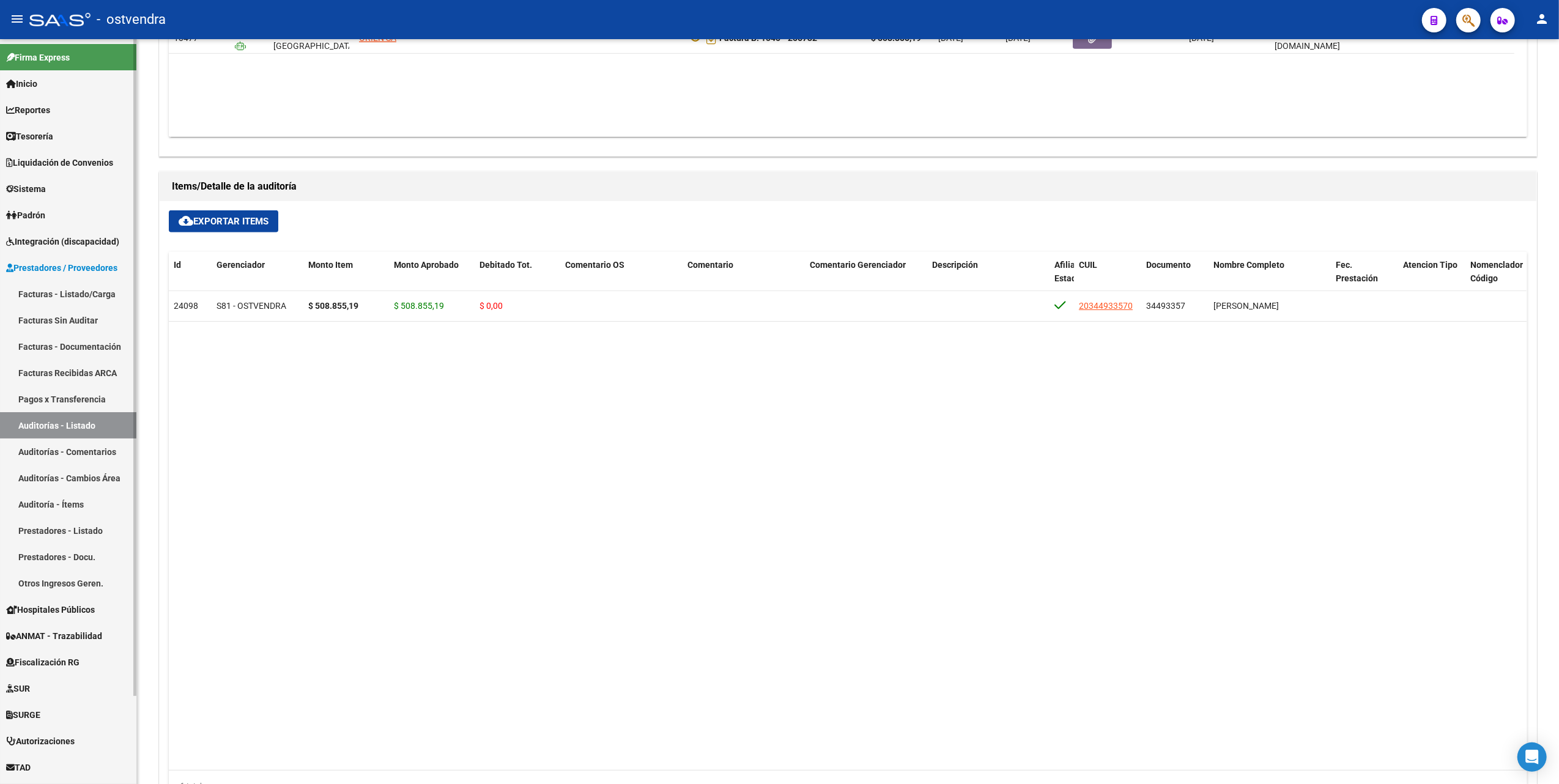
click at [74, 319] on link "Facturas Sin Auditar" at bounding box center [68, 320] width 136 height 26
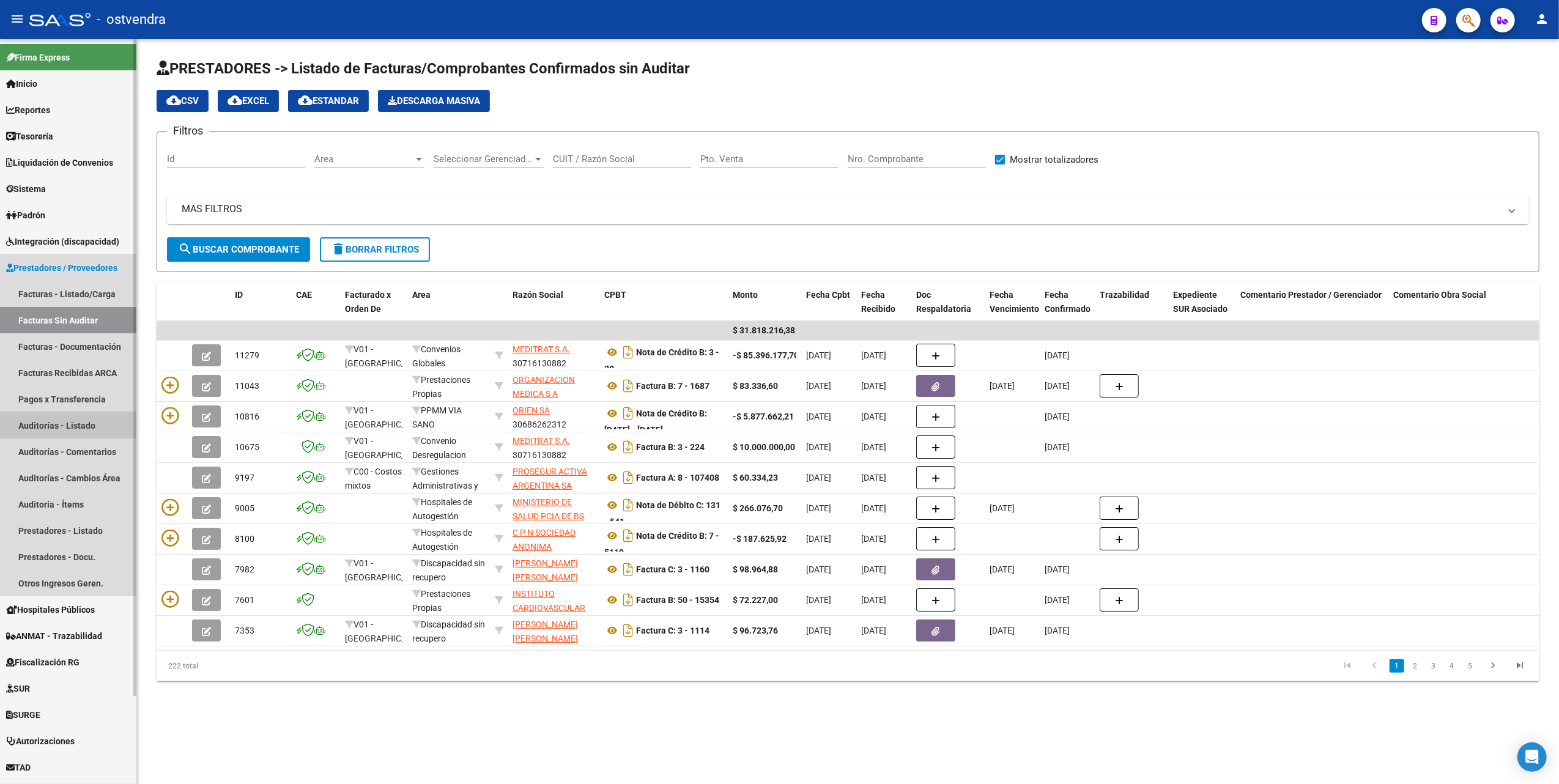
click at [42, 426] on link "Auditorías - Listado" at bounding box center [68, 425] width 136 height 26
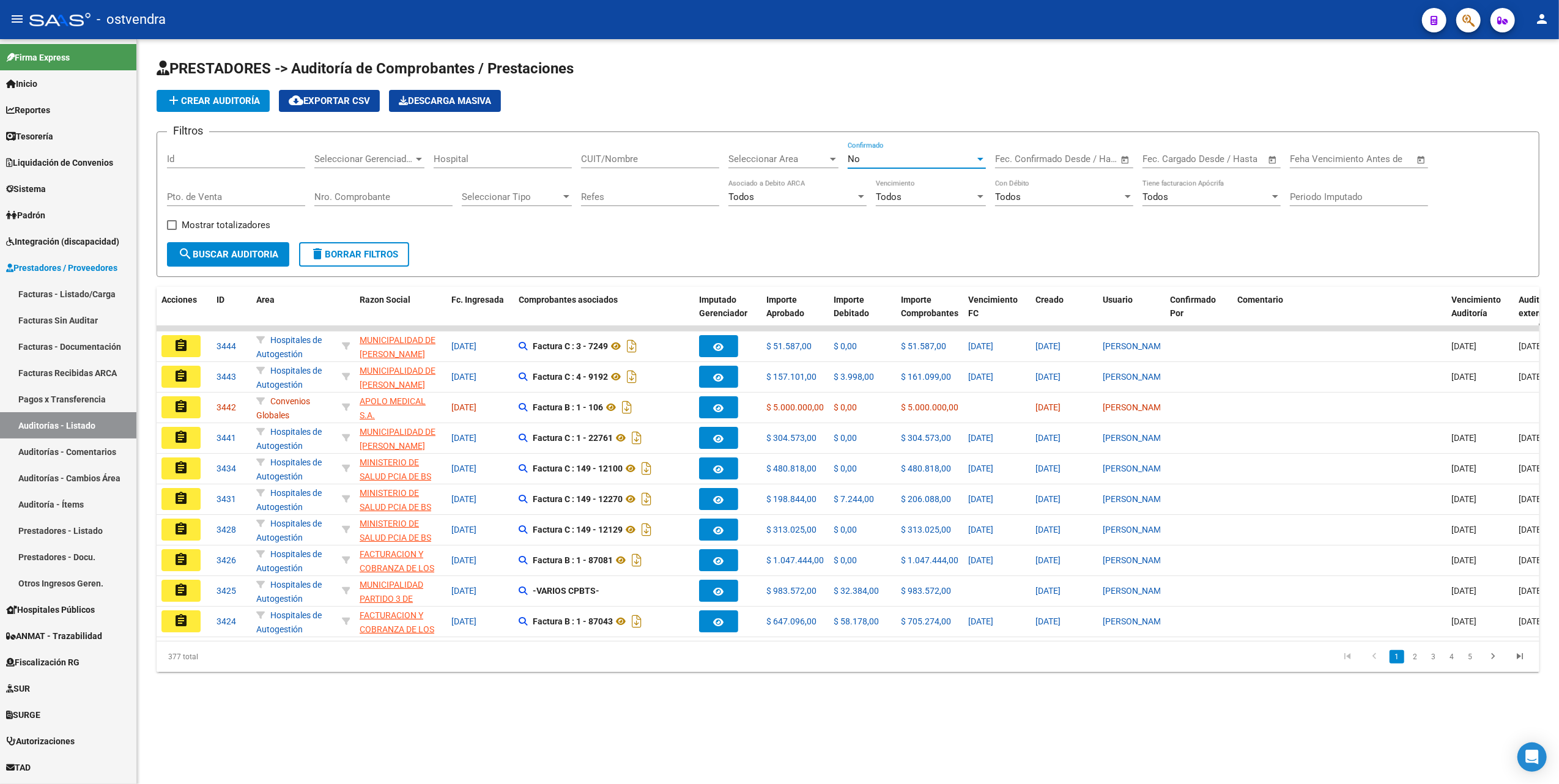
click at [891, 154] on div "No" at bounding box center [912, 159] width 127 height 11
click at [894, 107] on span "Todos" at bounding box center [917, 104] width 138 height 28
click at [341, 196] on input "Nro. Comprobante" at bounding box center [383, 196] width 138 height 11
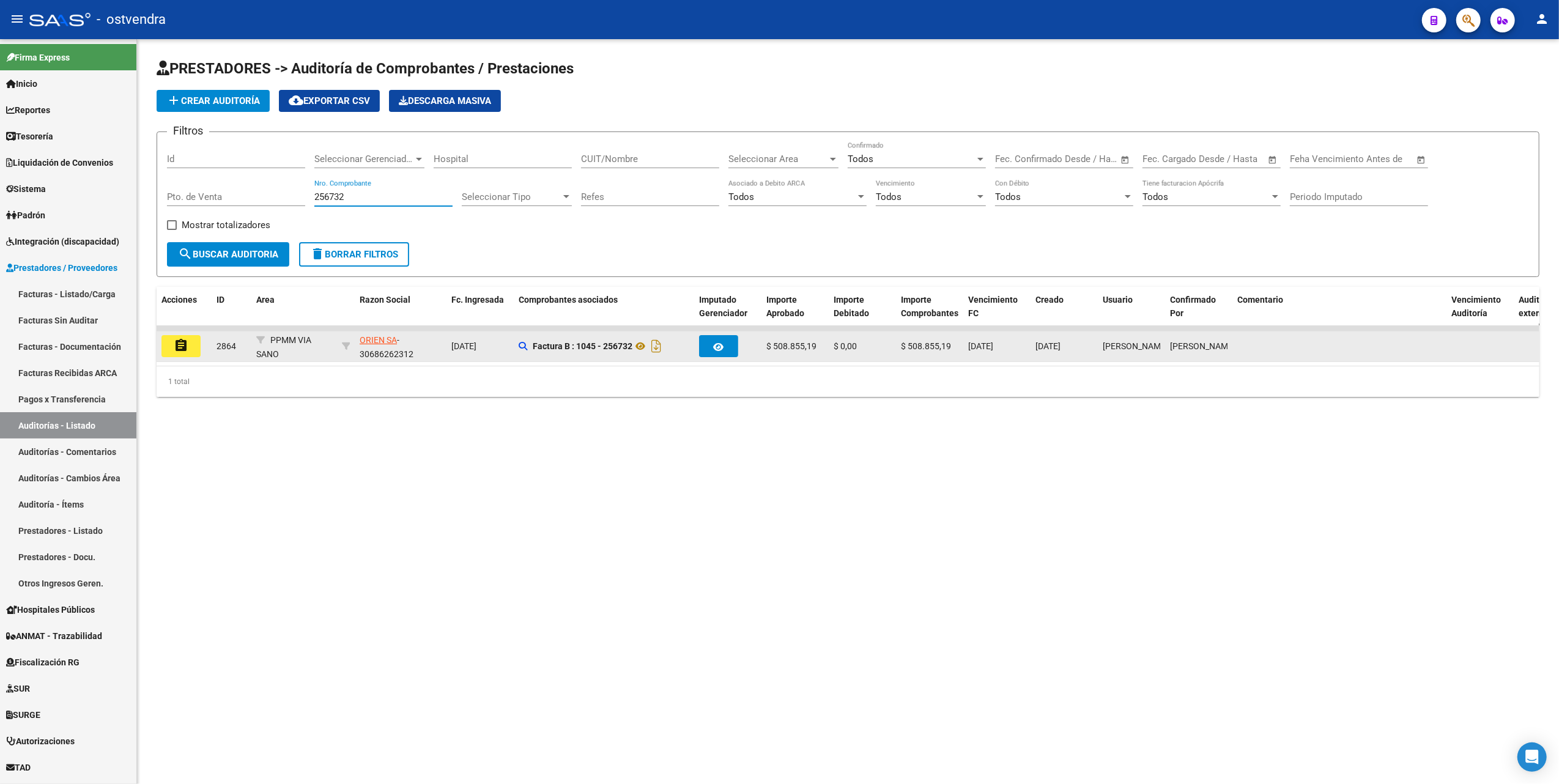
type input "256732"
click at [184, 345] on mat-icon "assignment" at bounding box center [181, 345] width 15 height 15
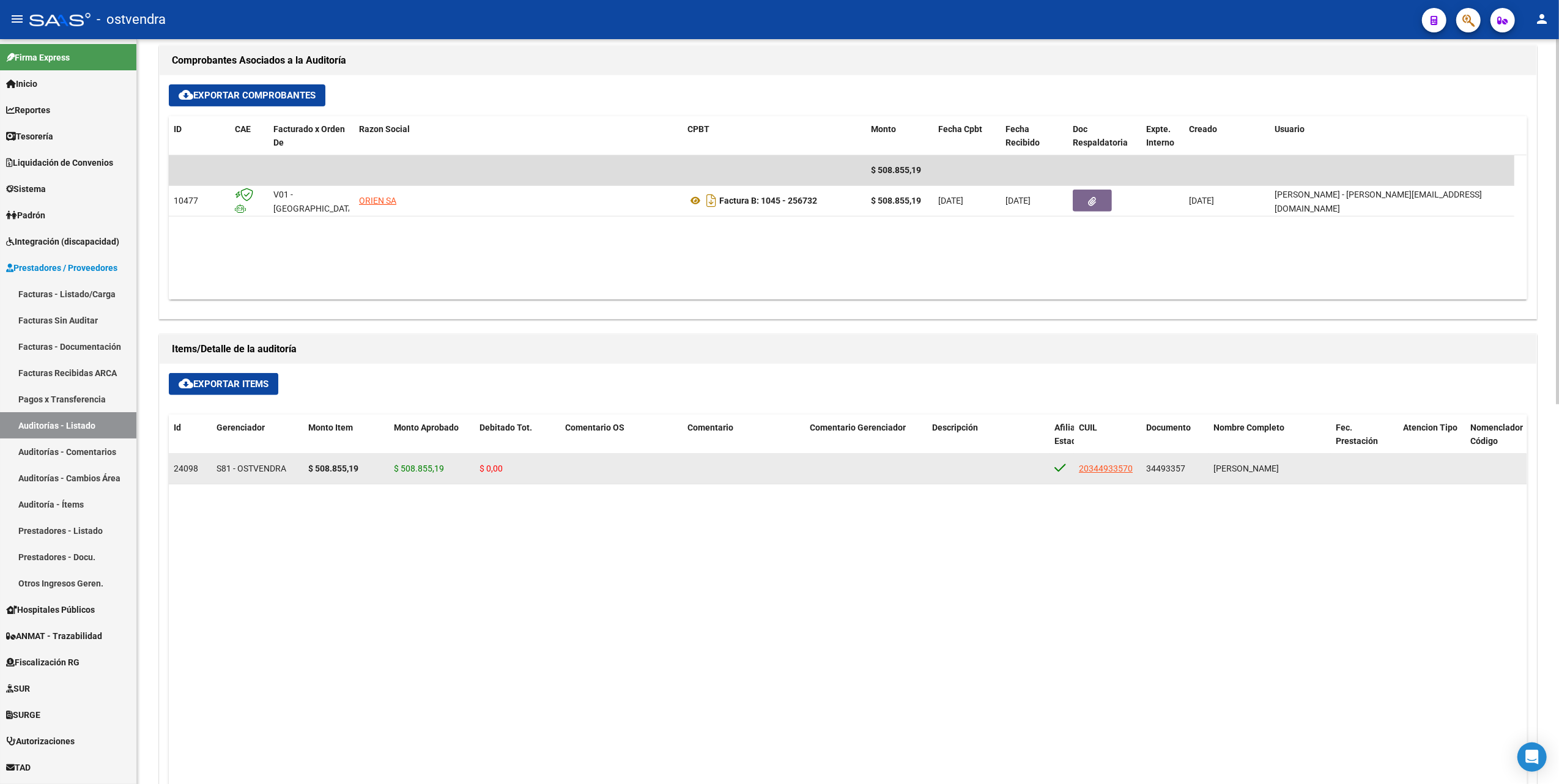
scroll to position [407, 0]
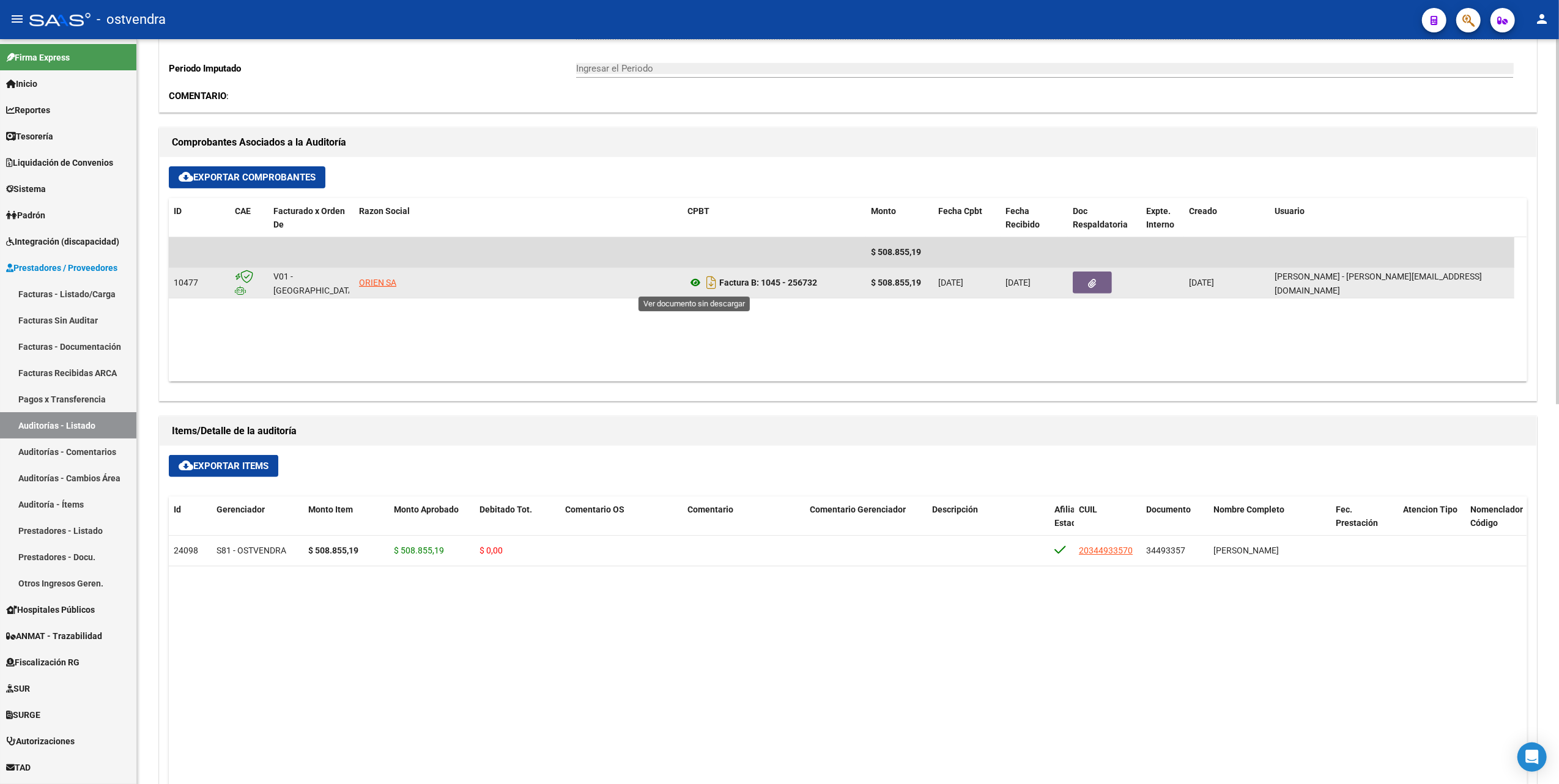
click at [695, 282] on icon at bounding box center [695, 282] width 16 height 15
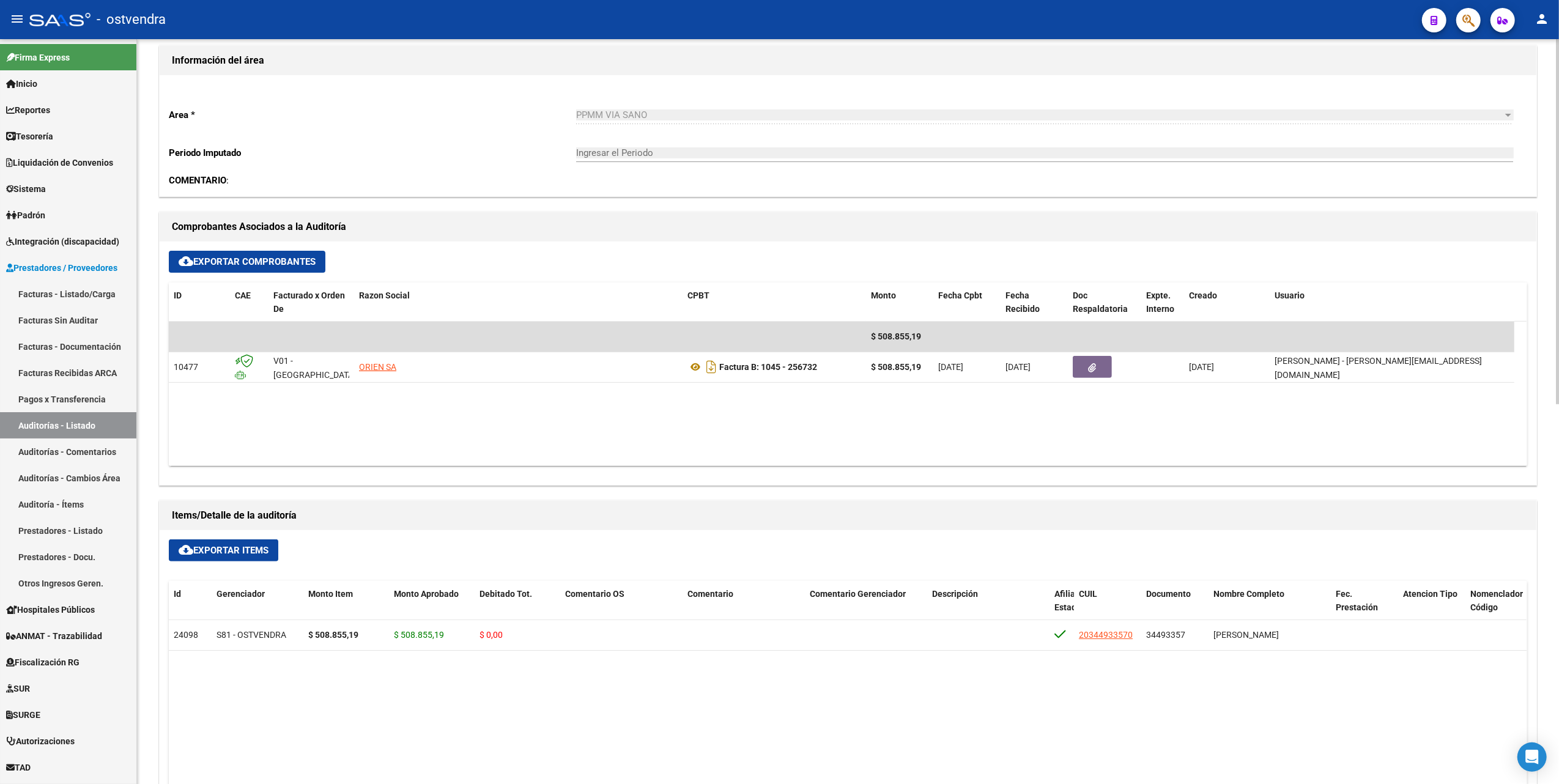
scroll to position [489, 0]
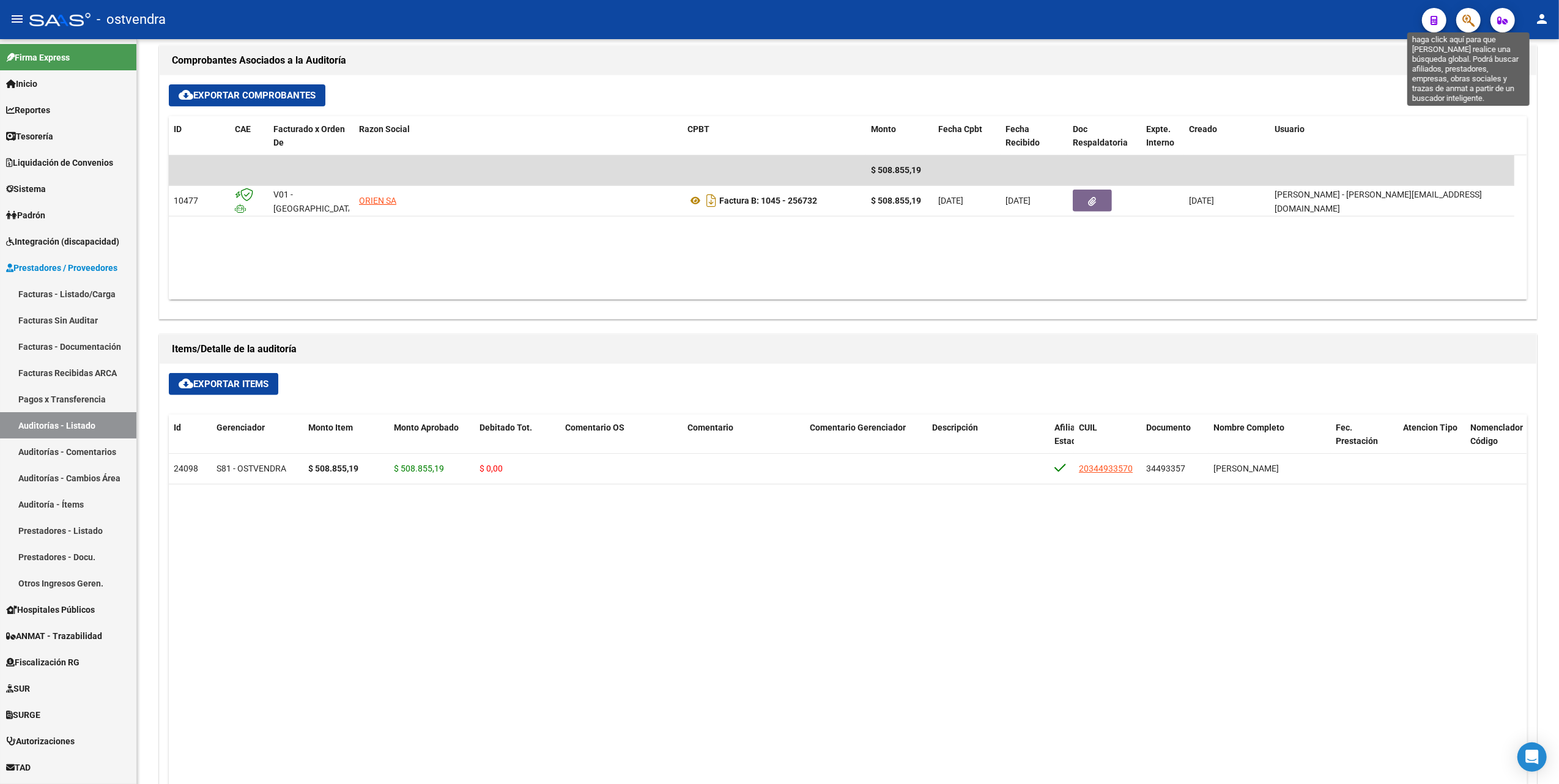
click at [1466, 23] on icon "button" at bounding box center [1469, 21] width 12 height 14
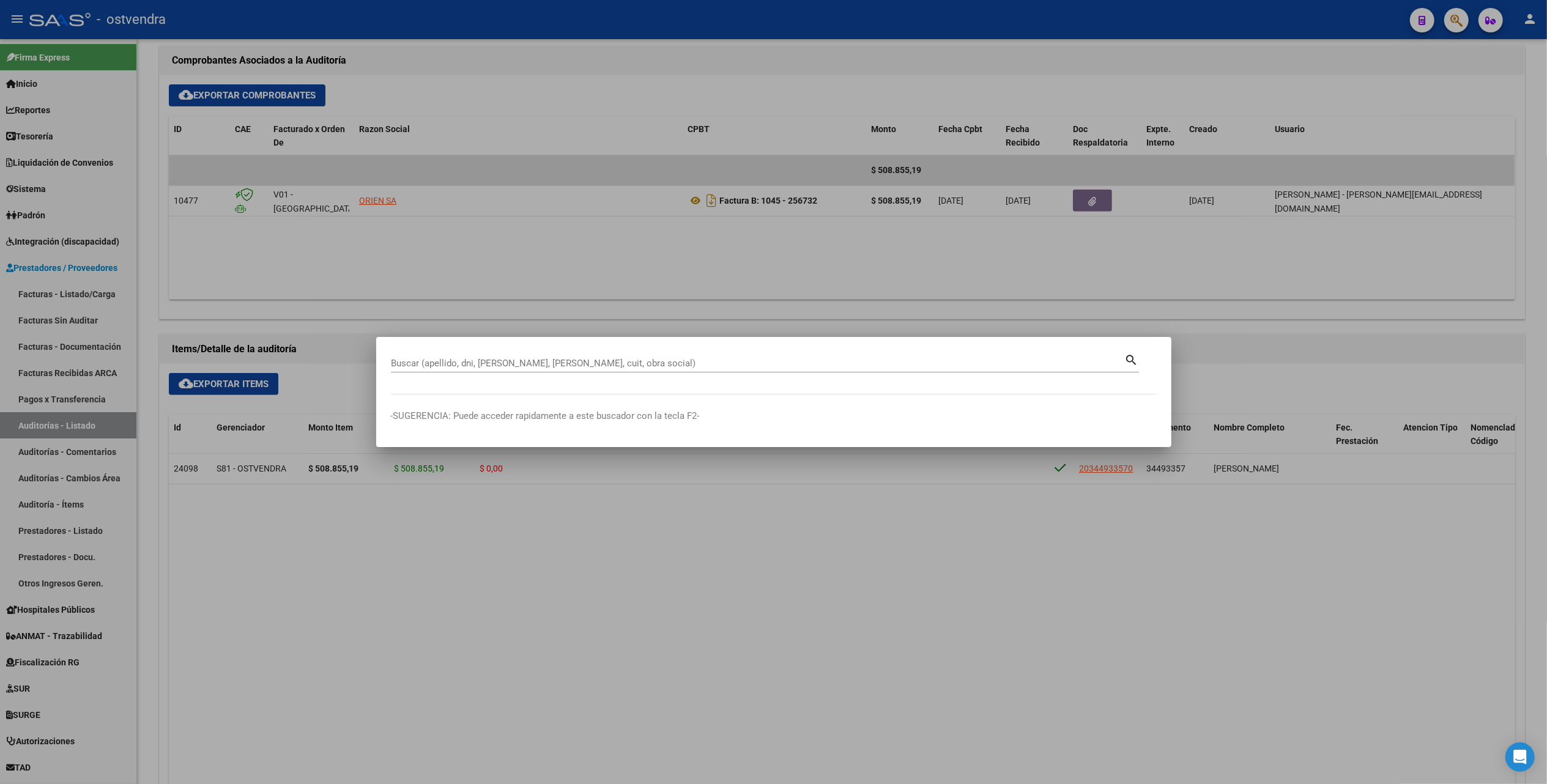
click at [665, 352] on div "Buscar (apellido, dni, [PERSON_NAME], nro traspaso, cuit, obra social) search" at bounding box center [765, 361] width 748 height 21
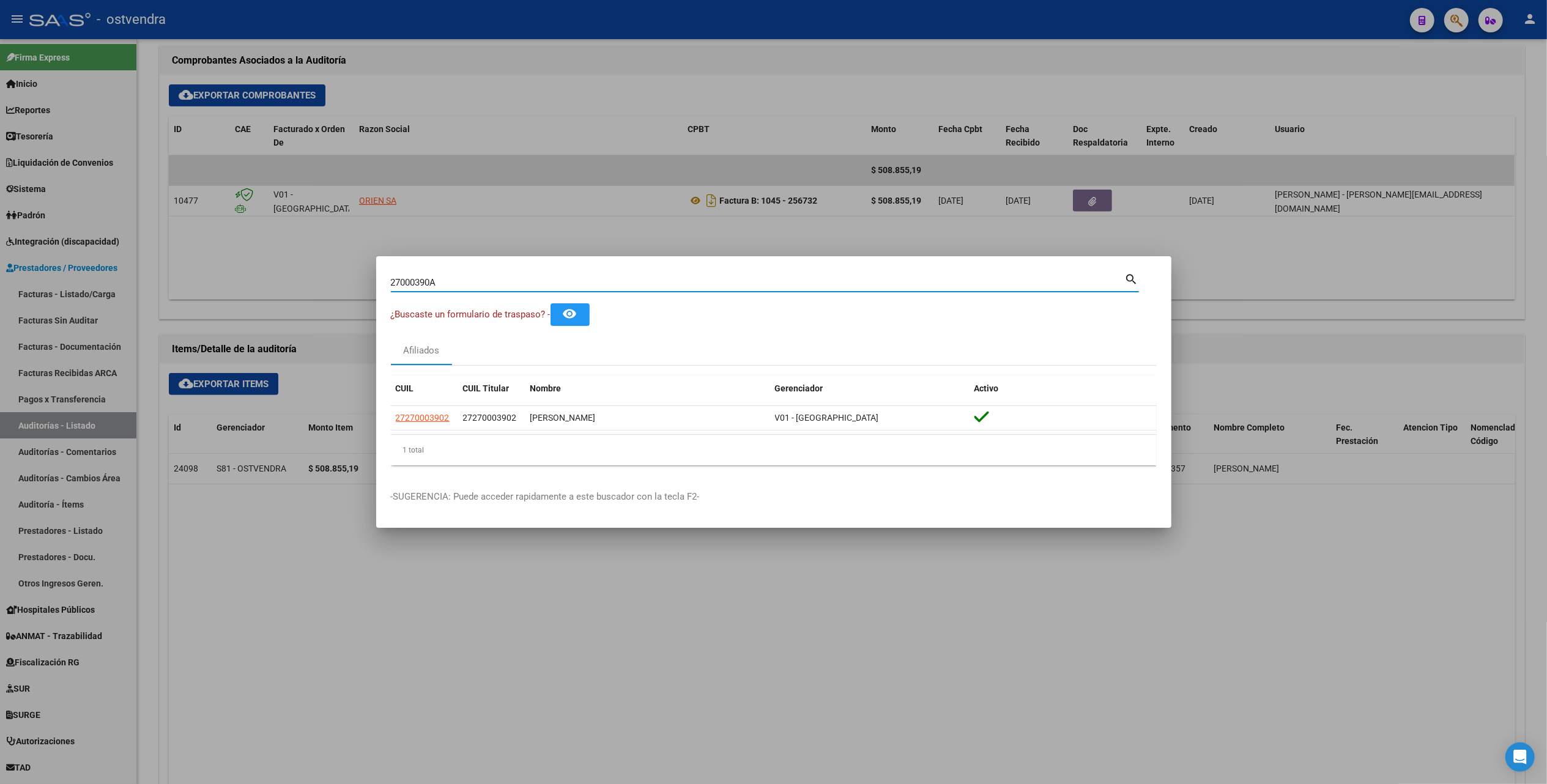
type input "27000390"
click at [644, 634] on div at bounding box center [774, 392] width 1547 height 784
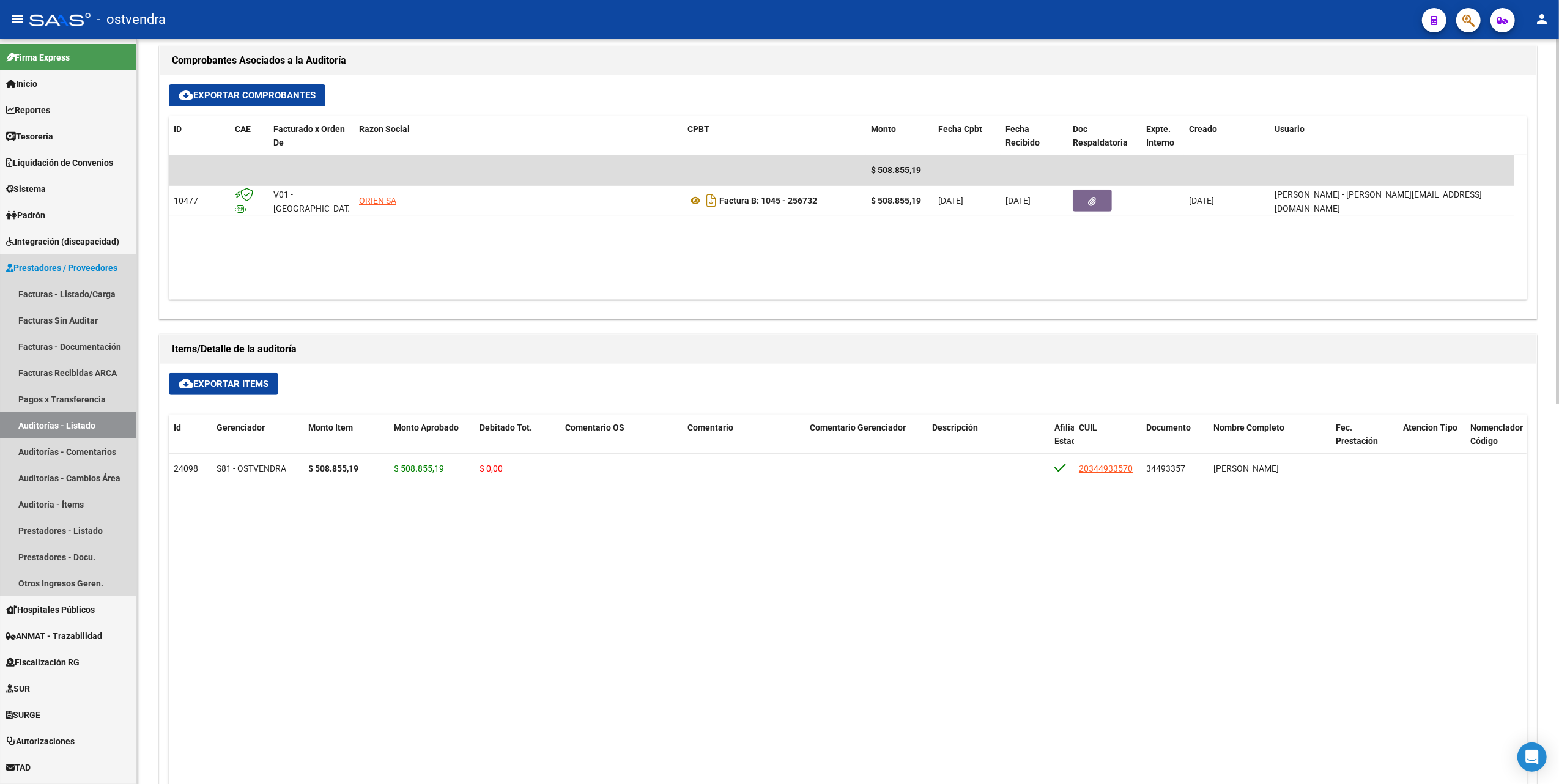
drag, startPoint x: 55, startPoint y: 422, endPoint x: 140, endPoint y: 390, distance: 90.8
click at [55, 422] on link "Auditorías - Listado" at bounding box center [68, 425] width 136 height 26
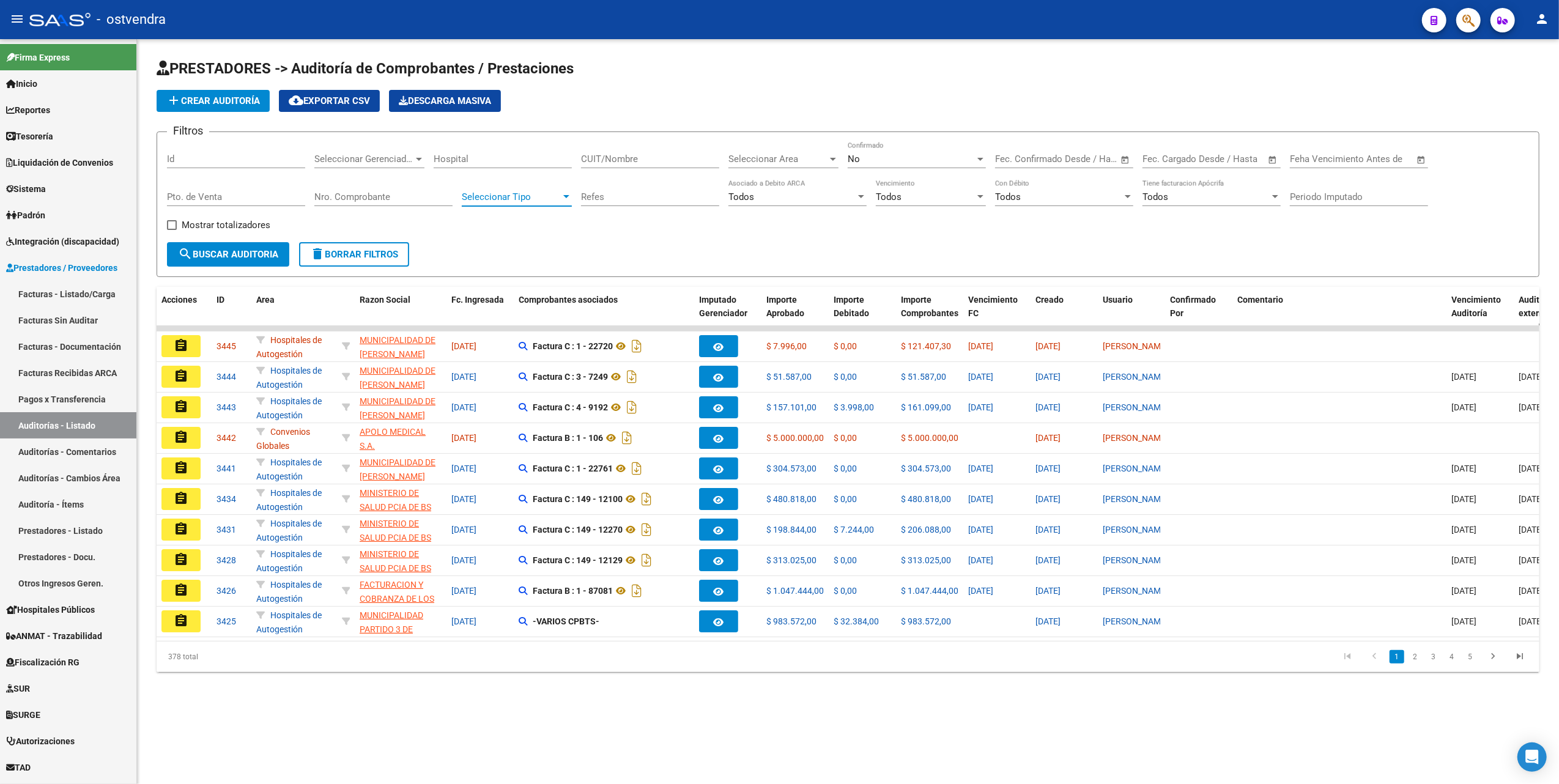
click at [570, 196] on div at bounding box center [566, 196] width 11 height 10
click at [928, 235] on div at bounding box center [780, 392] width 1559 height 784
click at [1275, 196] on div at bounding box center [1275, 196] width 6 height 3
click at [1089, 196] on div at bounding box center [780, 392] width 1559 height 784
click at [1128, 196] on div at bounding box center [1128, 196] width 6 height 3
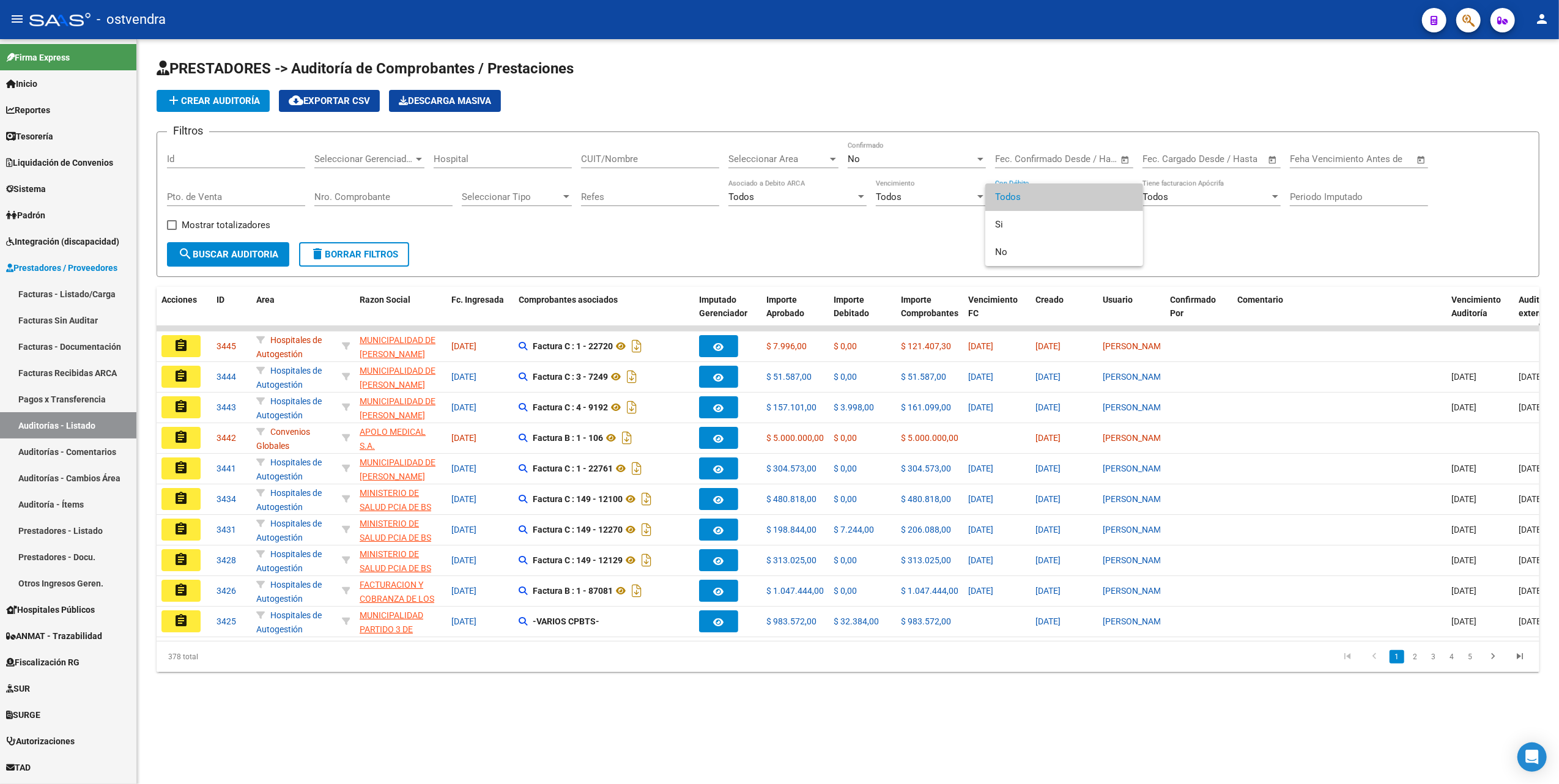
click at [935, 192] on div at bounding box center [780, 392] width 1559 height 784
click at [788, 198] on div "Todos" at bounding box center [792, 196] width 127 height 11
click at [632, 247] on div at bounding box center [780, 392] width 1559 height 784
click at [568, 194] on div at bounding box center [566, 196] width 11 height 10
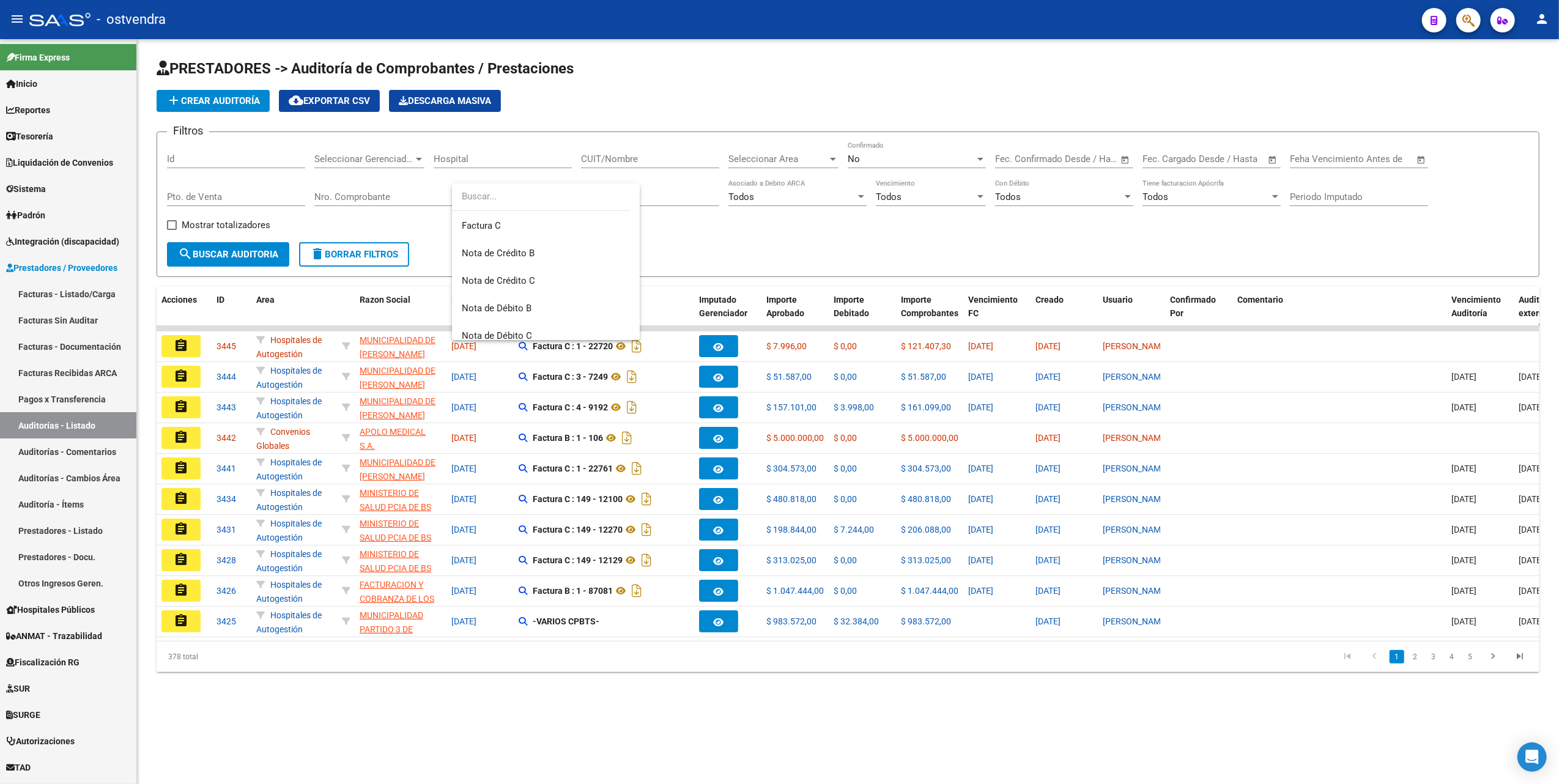
click at [745, 262] on div at bounding box center [780, 392] width 1559 height 784
click at [421, 158] on div at bounding box center [419, 159] width 6 height 3
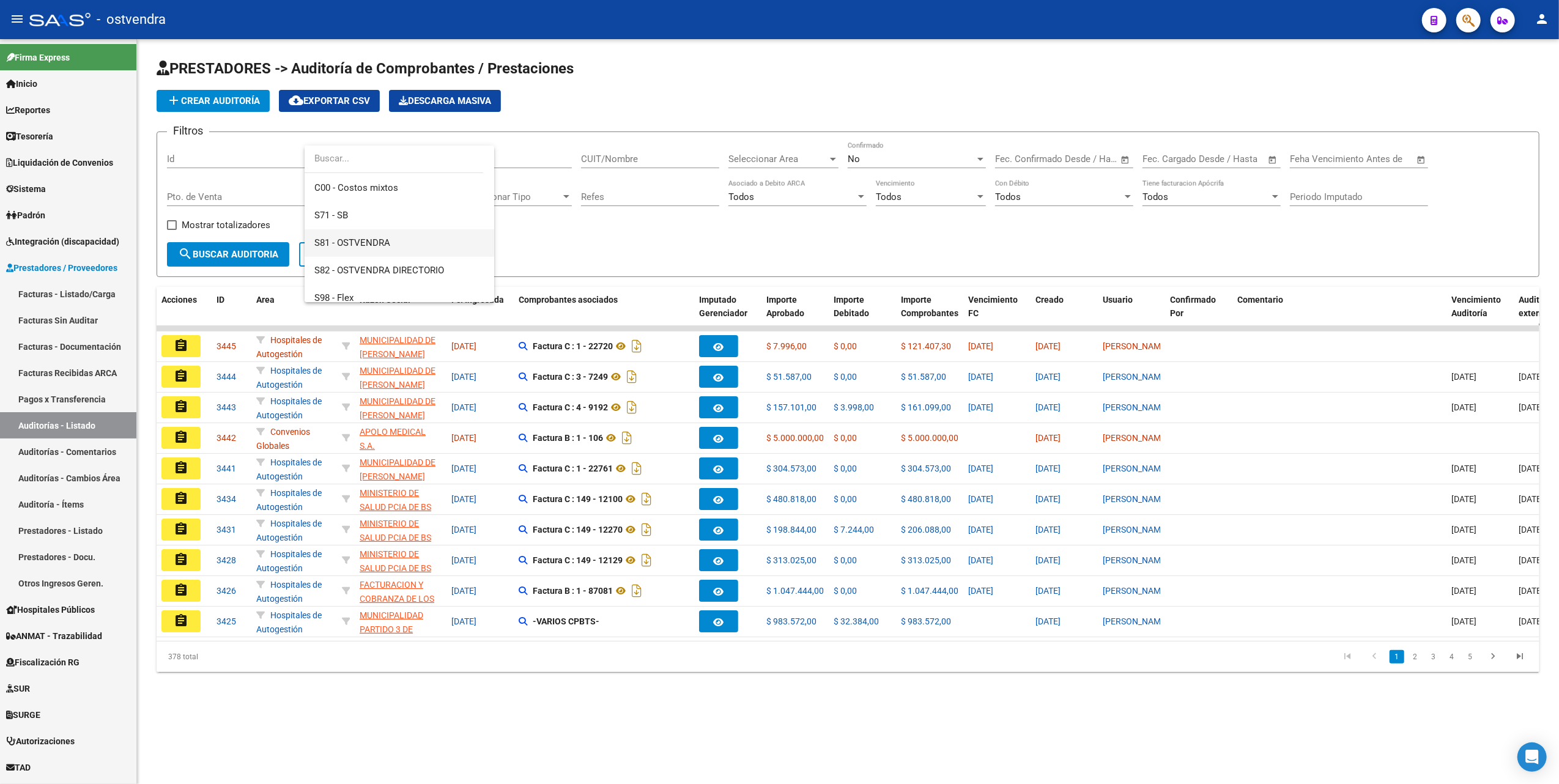
click at [394, 247] on span "S81 - OSTVENDRA" at bounding box center [399, 243] width 170 height 28
click at [833, 160] on div at bounding box center [833, 159] width 6 height 3
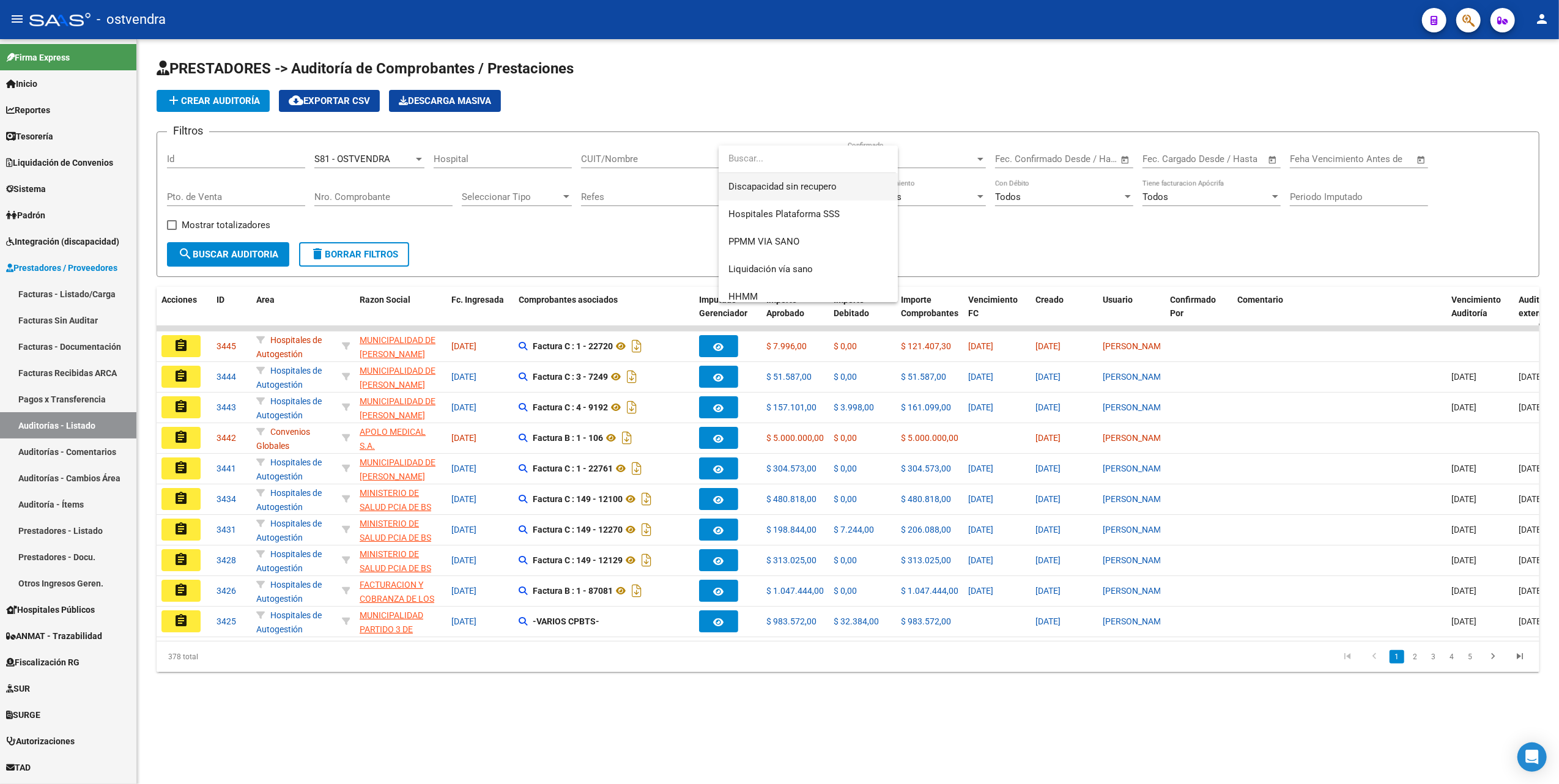
scroll to position [244, 0]
click at [780, 220] on span "PPMM VIA SANO" at bounding box center [764, 216] width 71 height 11
click at [244, 247] on button "search Buscar Auditoria" at bounding box center [227, 254] width 122 height 25
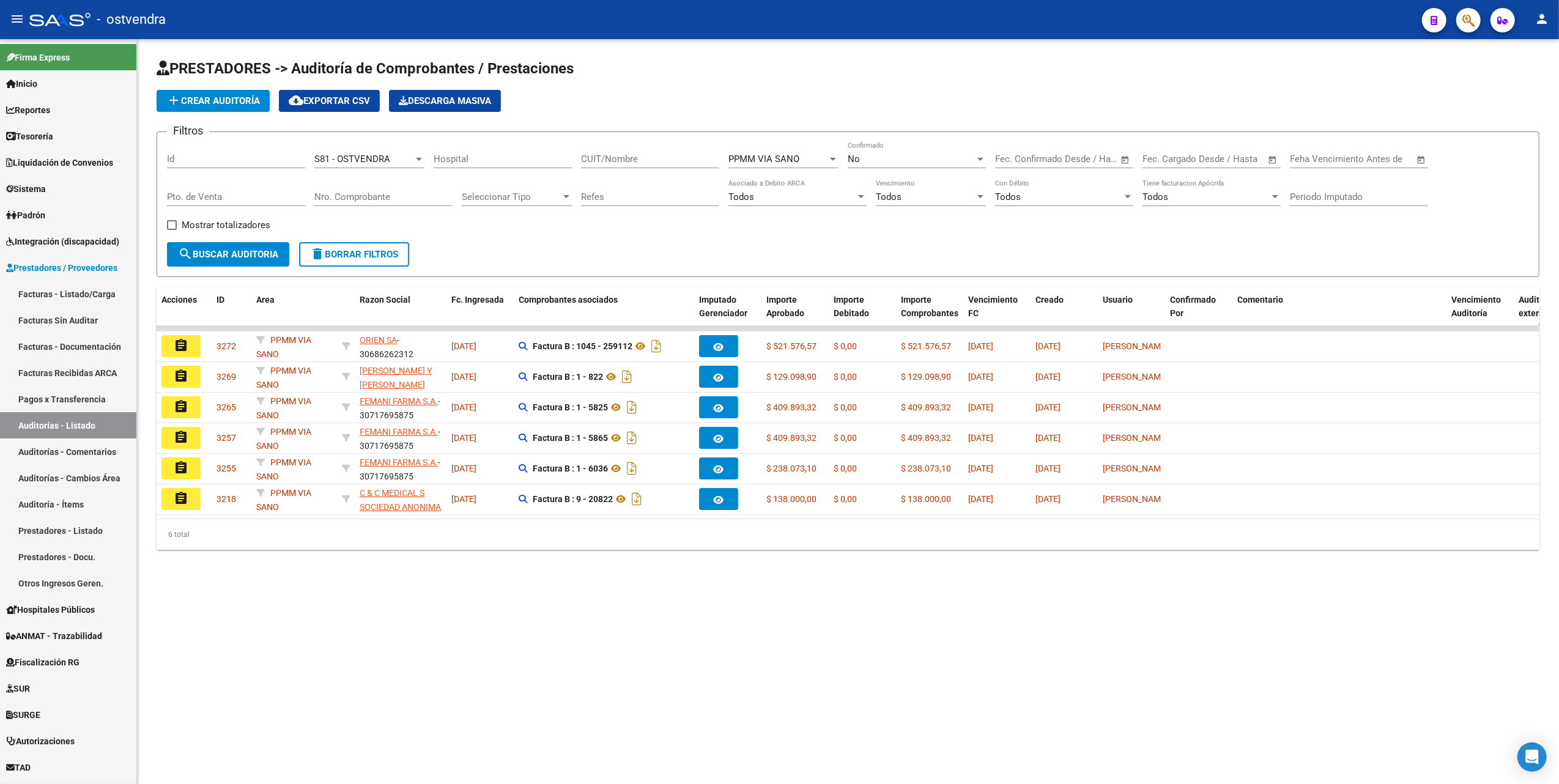
click at [846, 629] on mat-sidenav-content "PRESTADORES -> Auditoría de Comprobantes / Prestaciones add Crear Auditoría clo…" at bounding box center [848, 411] width 1422 height 744
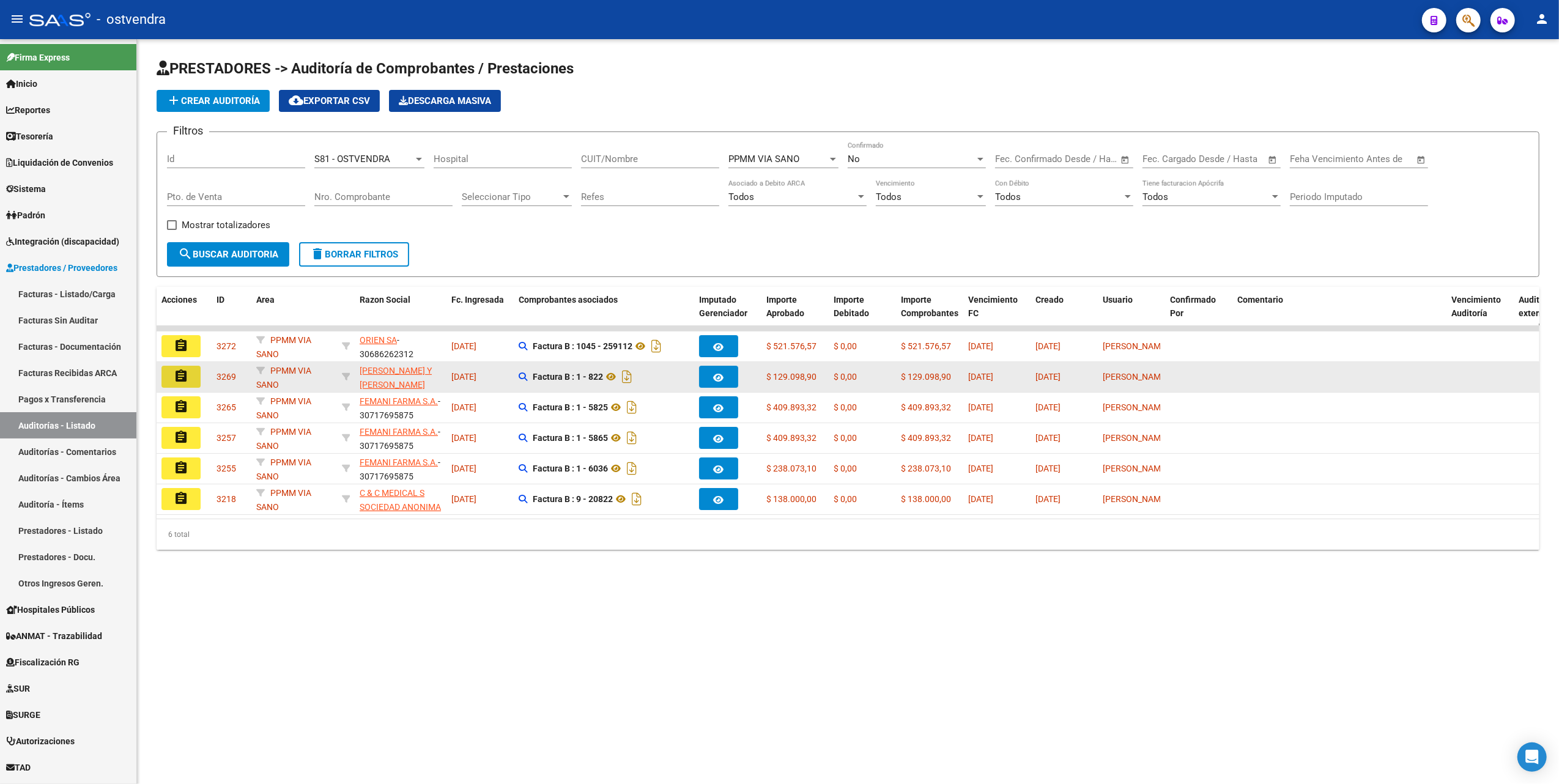
click at [184, 380] on mat-icon "assignment" at bounding box center [181, 375] width 15 height 15
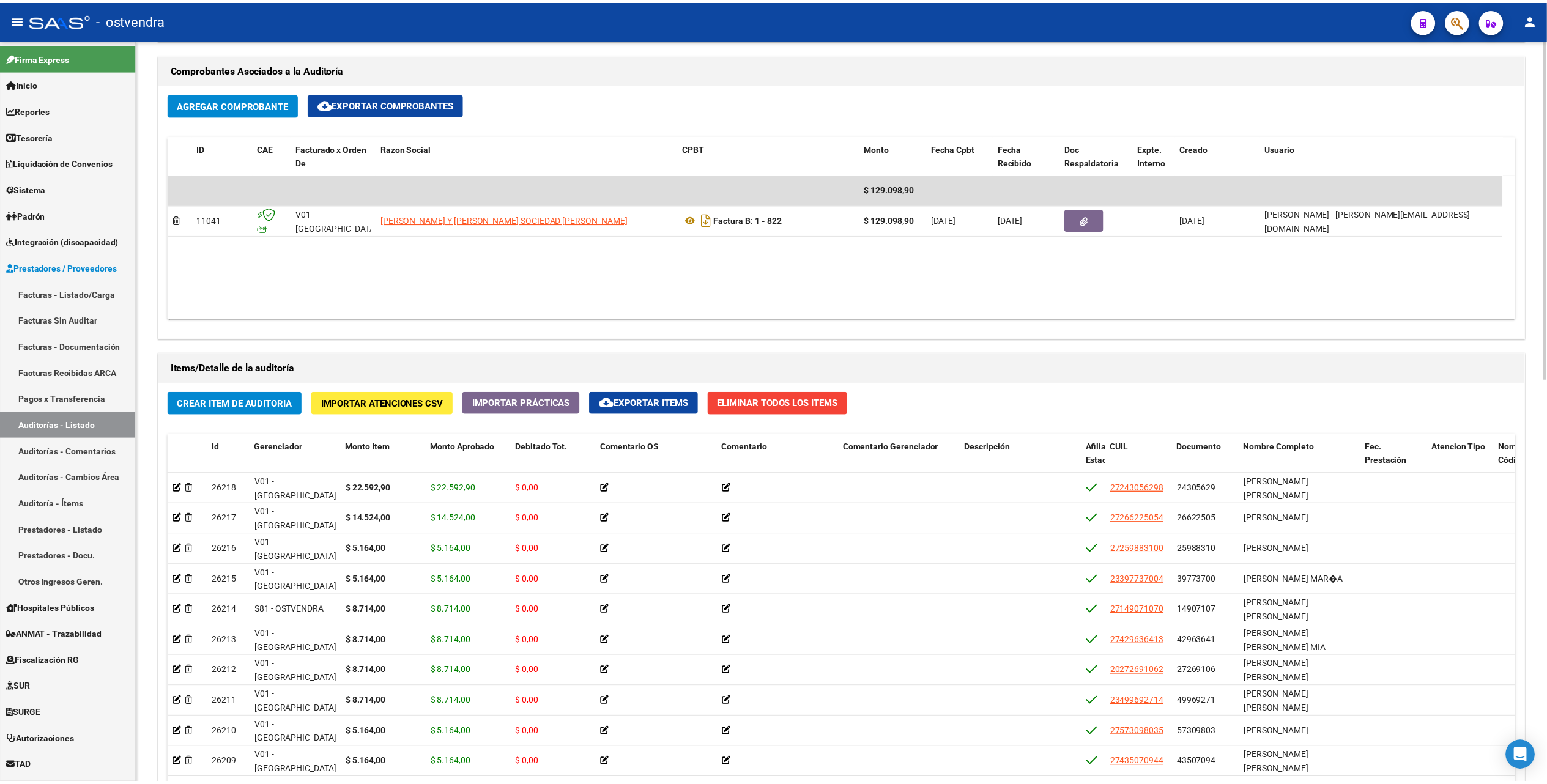
scroll to position [559, 0]
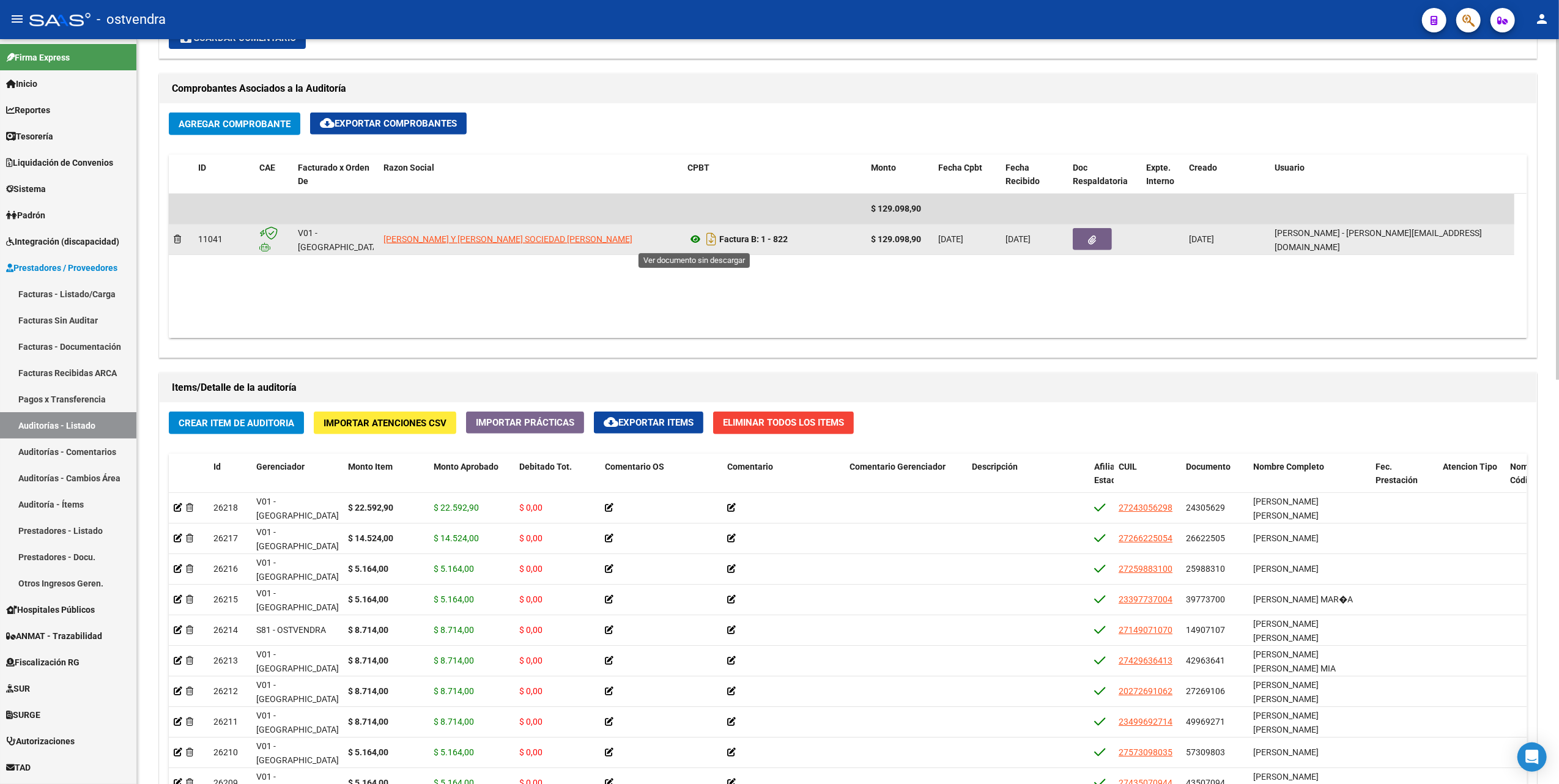
click at [695, 239] on icon at bounding box center [695, 238] width 16 height 15
click at [1093, 242] on icon "button" at bounding box center [1092, 239] width 8 height 9
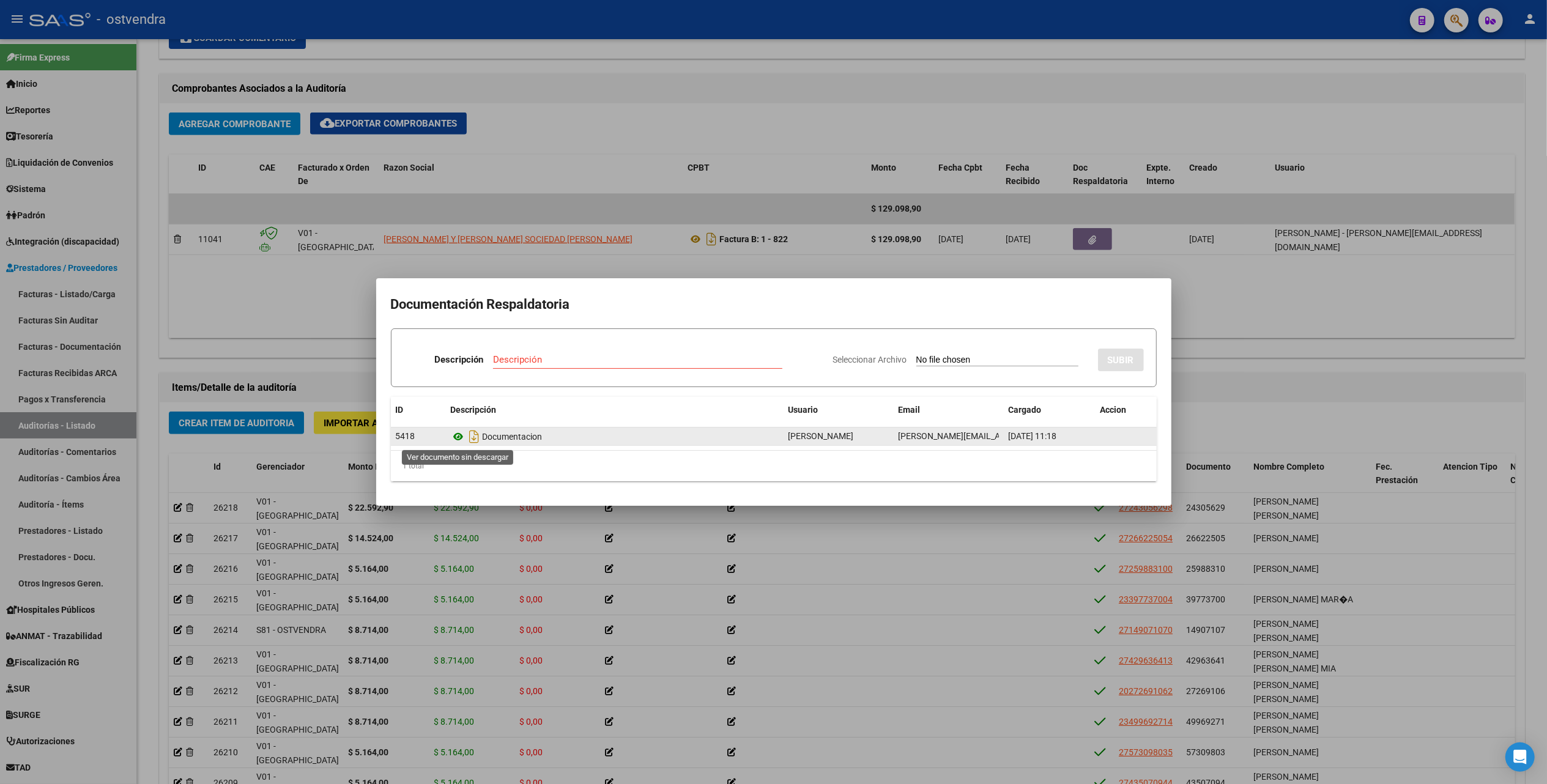
click at [458, 436] on icon at bounding box center [459, 436] width 16 height 15
